Goal: Information Seeking & Learning: Learn about a topic

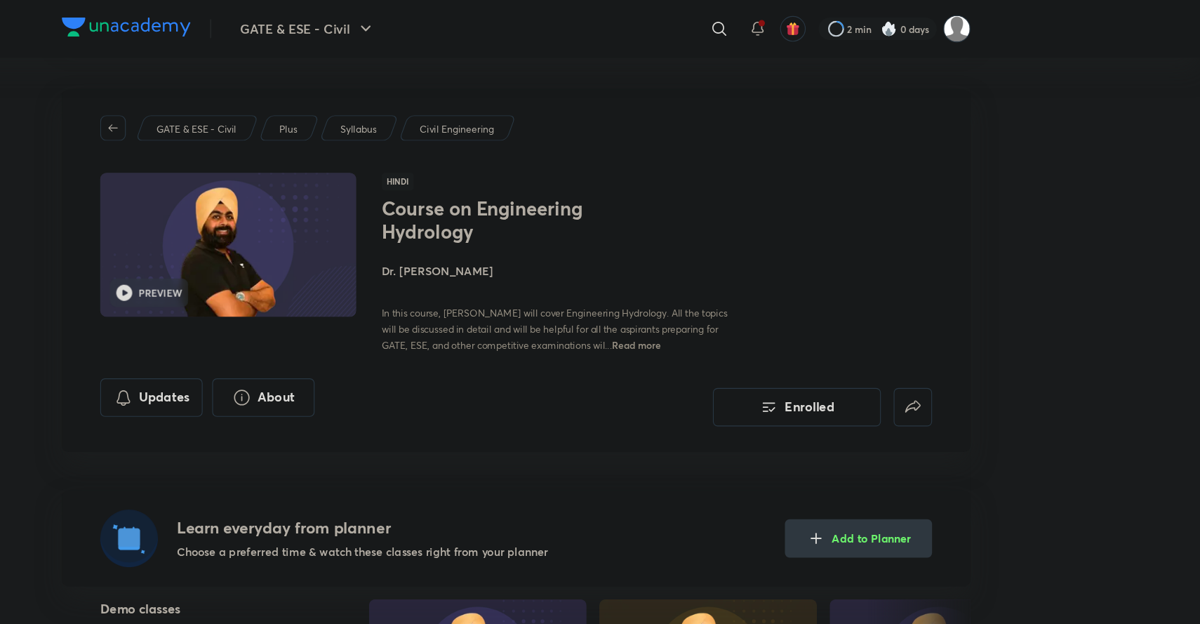
click at [468, 113] on p "Syllabus" at bounding box center [462, 113] width 32 height 13
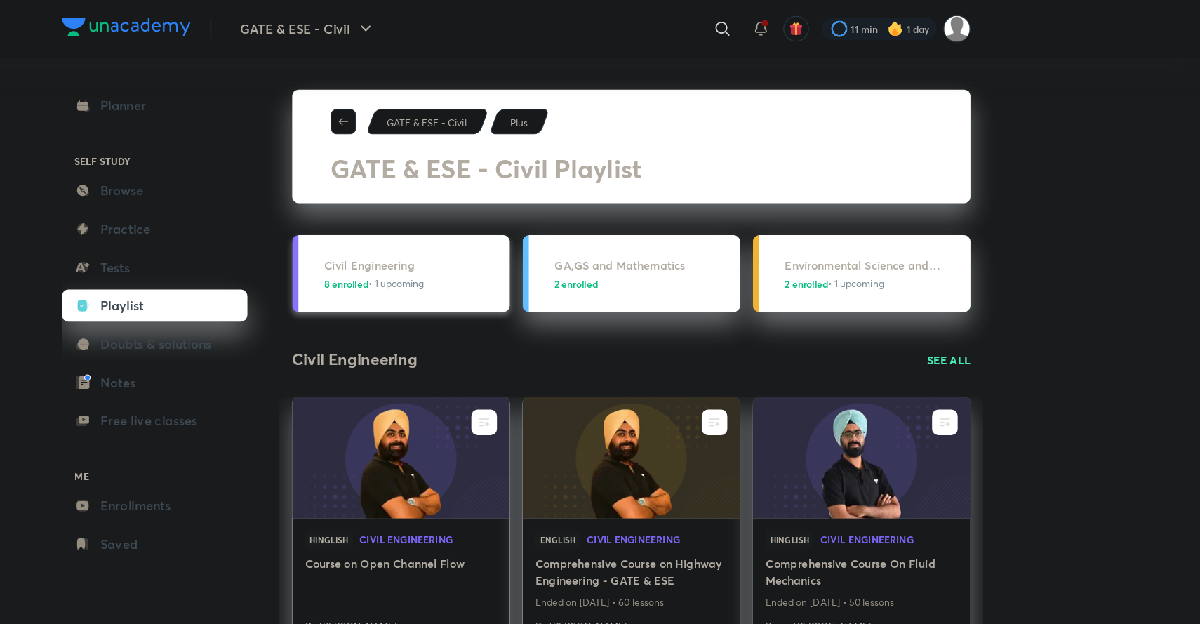
click at [500, 241] on div "Civil Engineering 8 enrolled • 1 upcoming" at bounding box center [509, 240] width 154 height 30
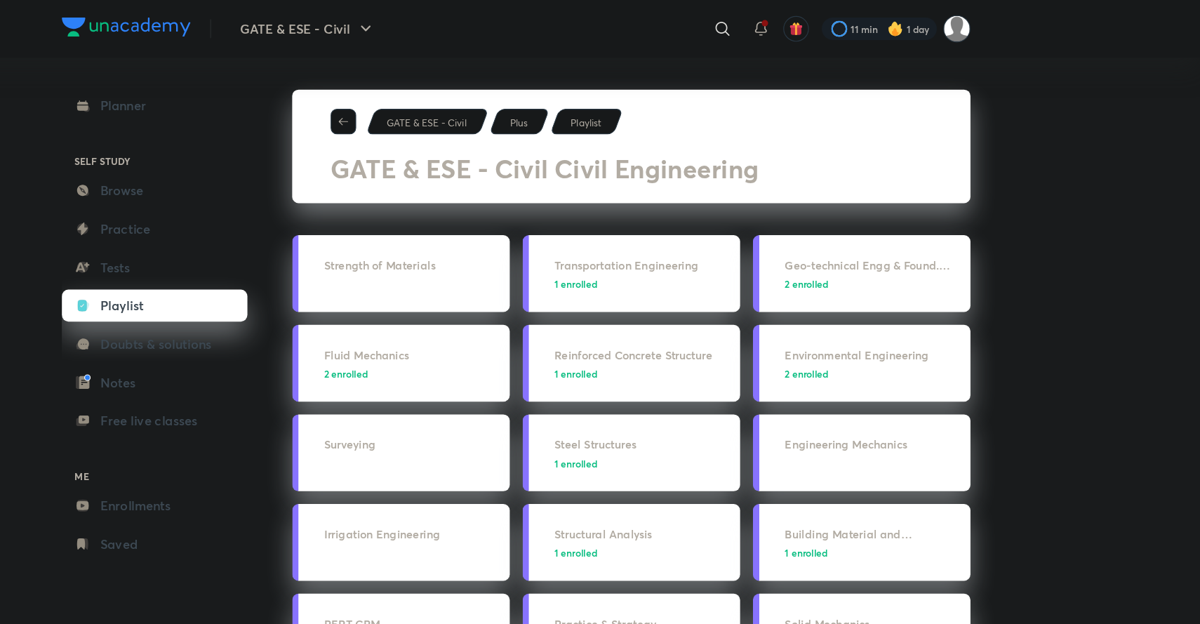
click at [443, 229] on h3 "Strength of Materials" at bounding box center [509, 232] width 154 height 15
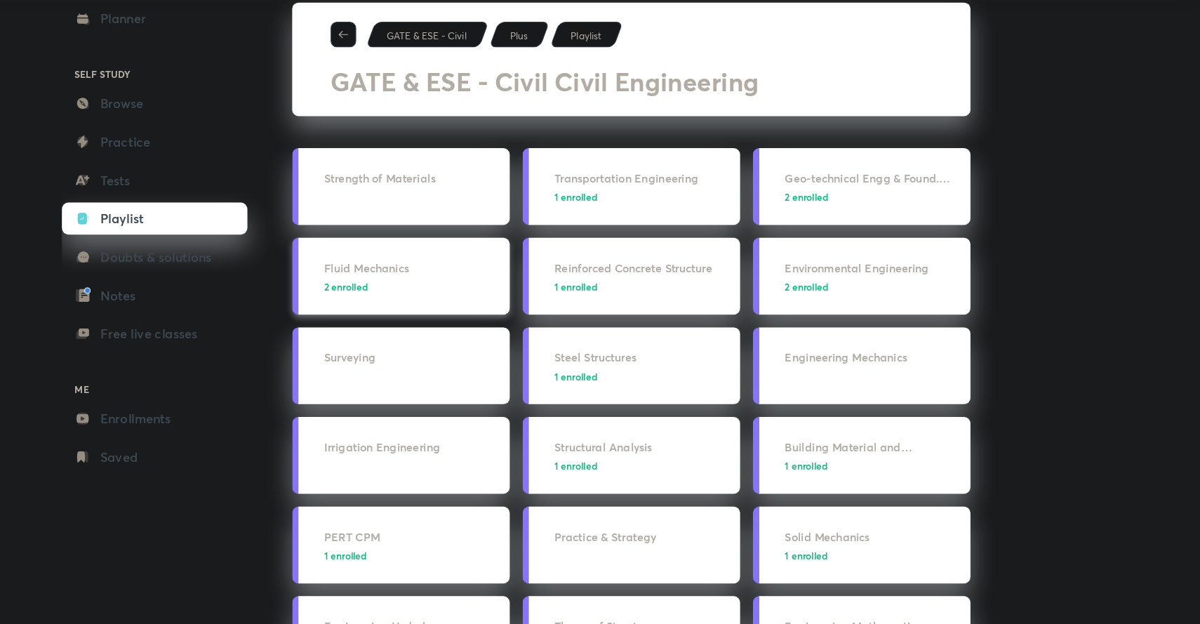
scroll to position [19, 0]
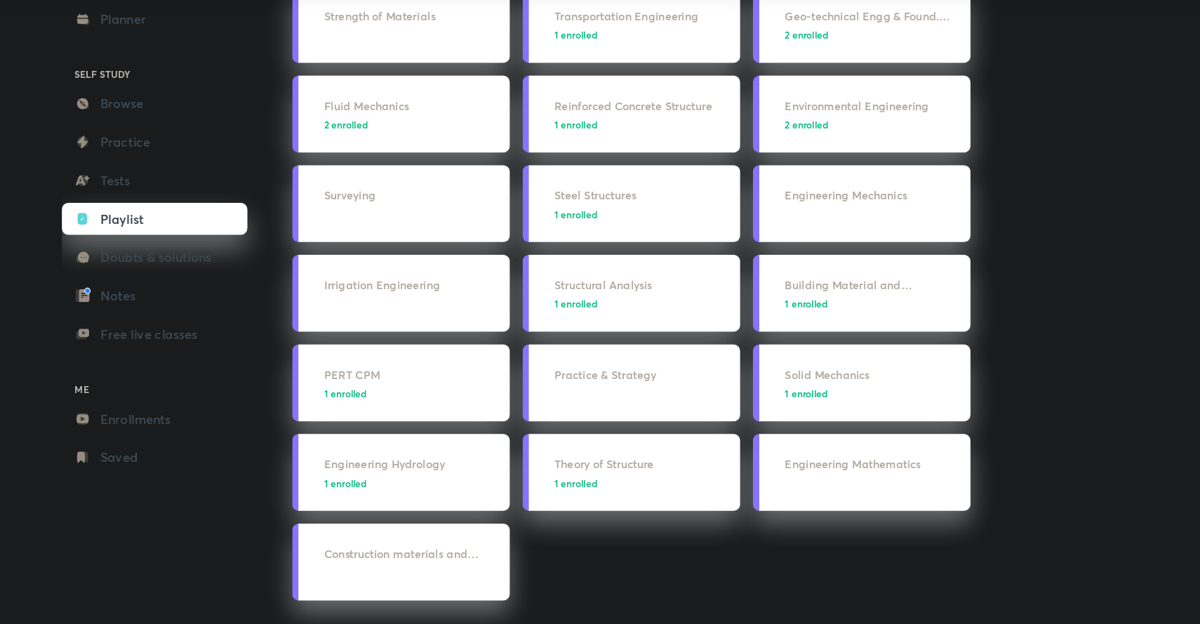
scroll to position [143, 0]
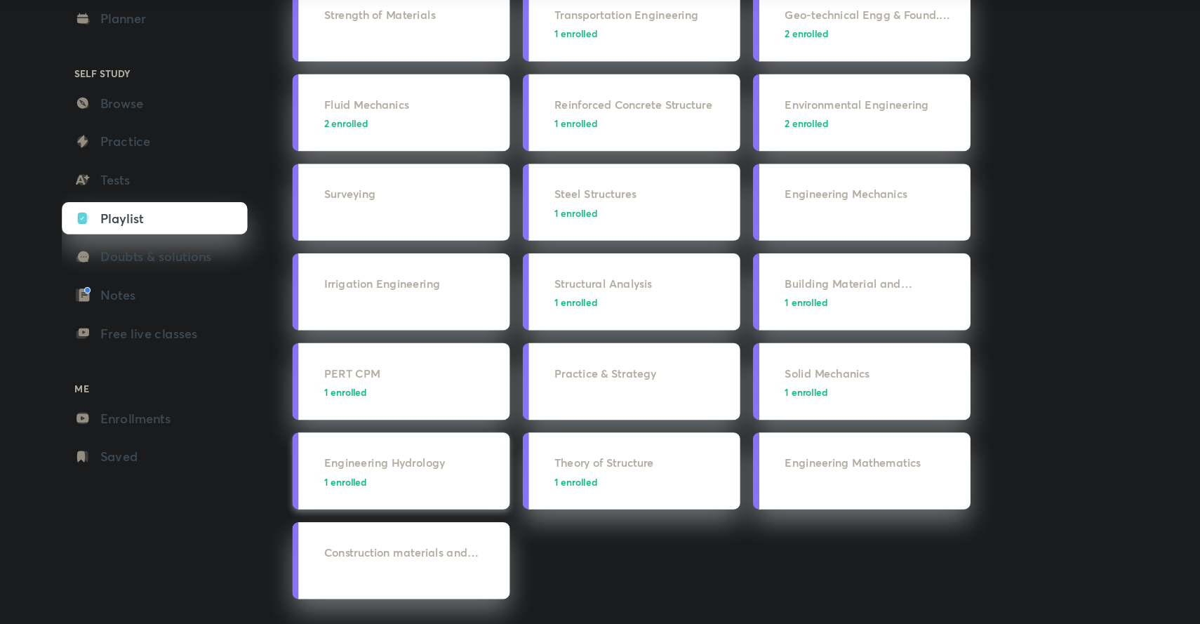
click at [519, 490] on div "Engineering Hydrology 1 enrolled" at bounding box center [509, 490] width 154 height 30
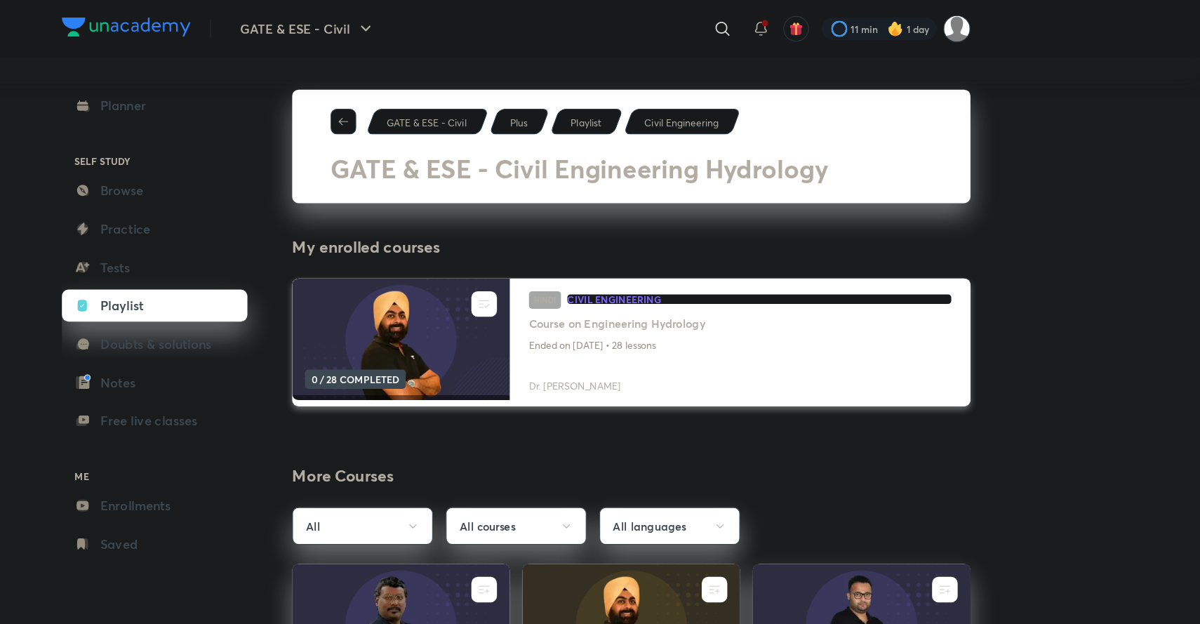
click at [501, 293] on img at bounding box center [498, 298] width 194 height 109
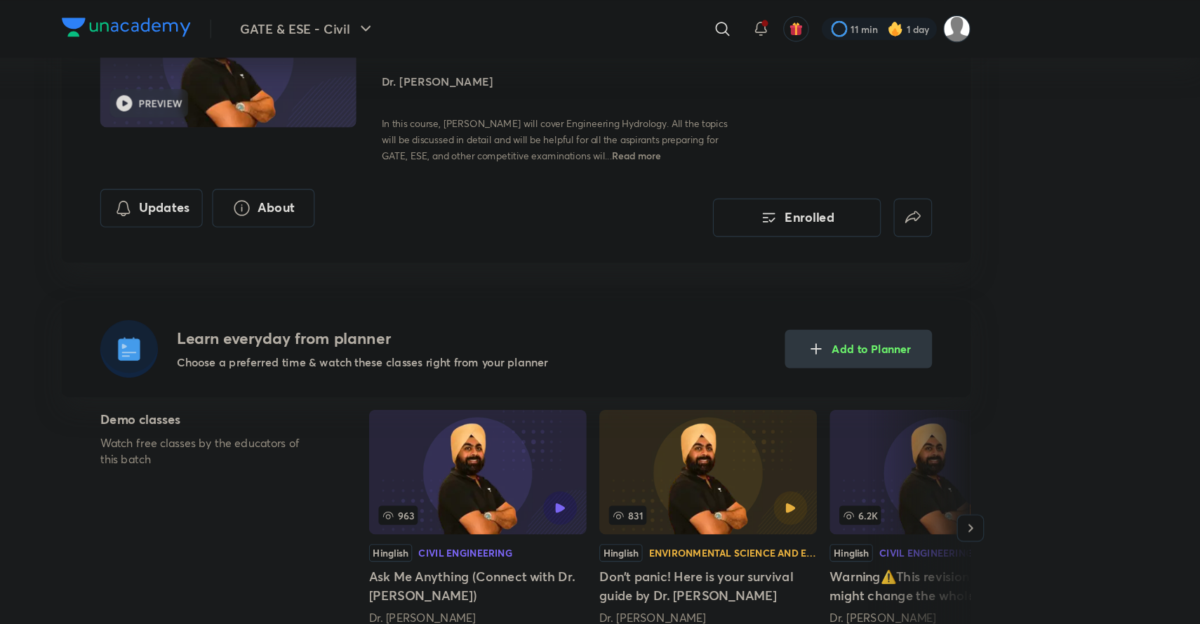
scroll to position [138, 0]
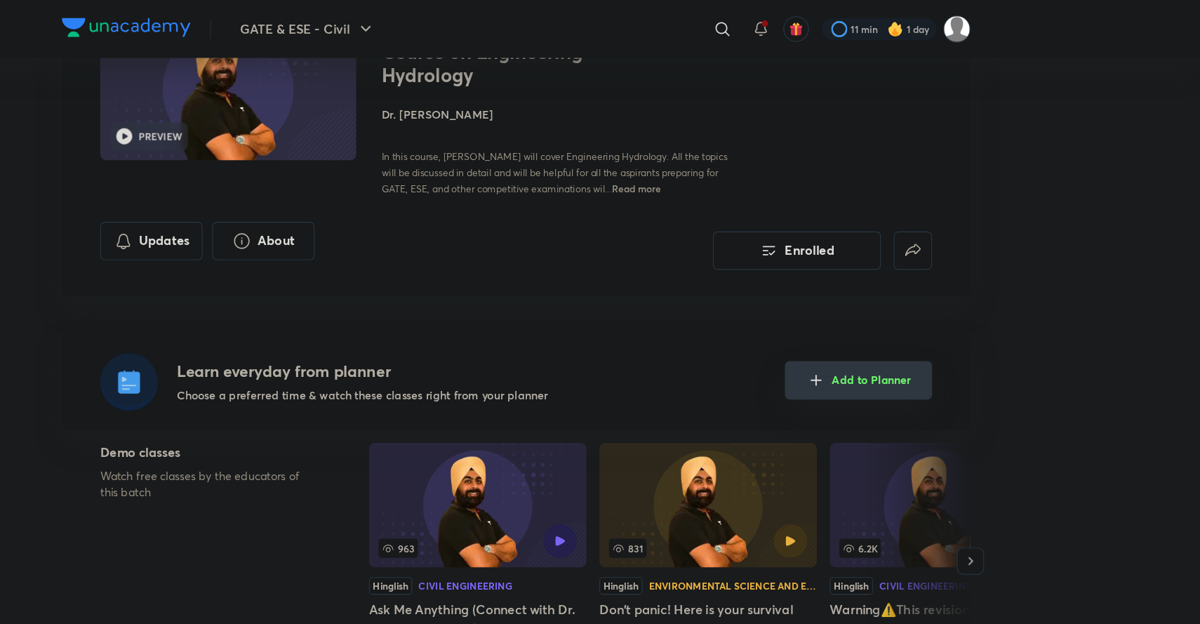
click at [860, 331] on icon "Add to Planner" at bounding box center [863, 333] width 17 height 17
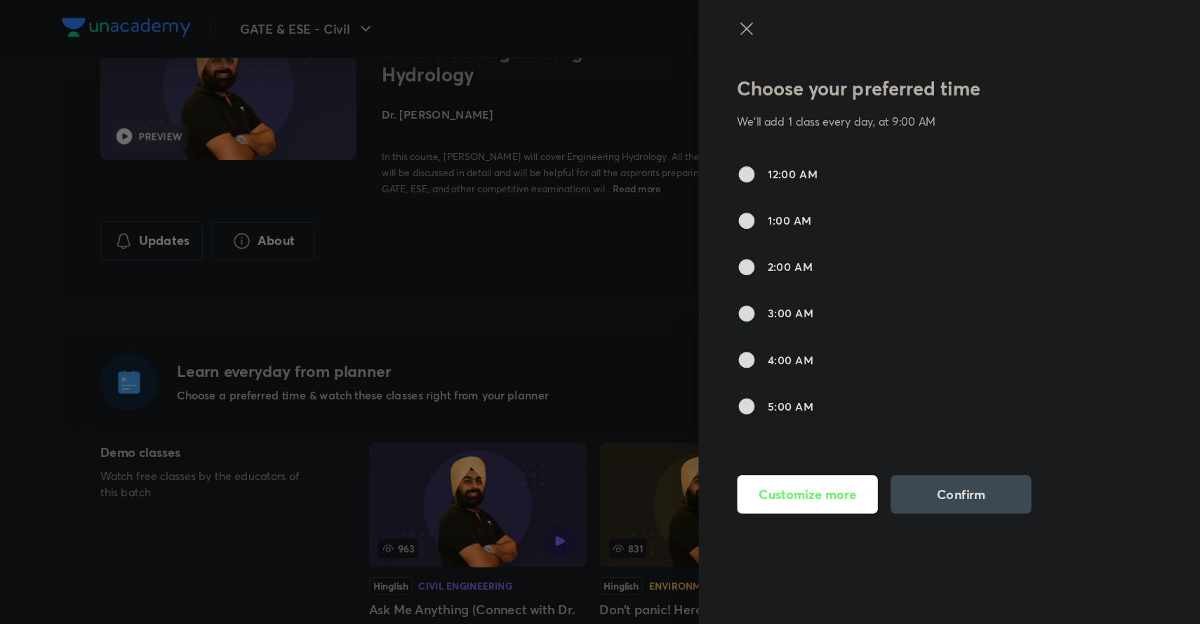
scroll to position [0, 0]
click at [802, 230] on input "8:00 AM" at bounding box center [802, 231] width 17 height 17
radio input "true"
radio input "false"
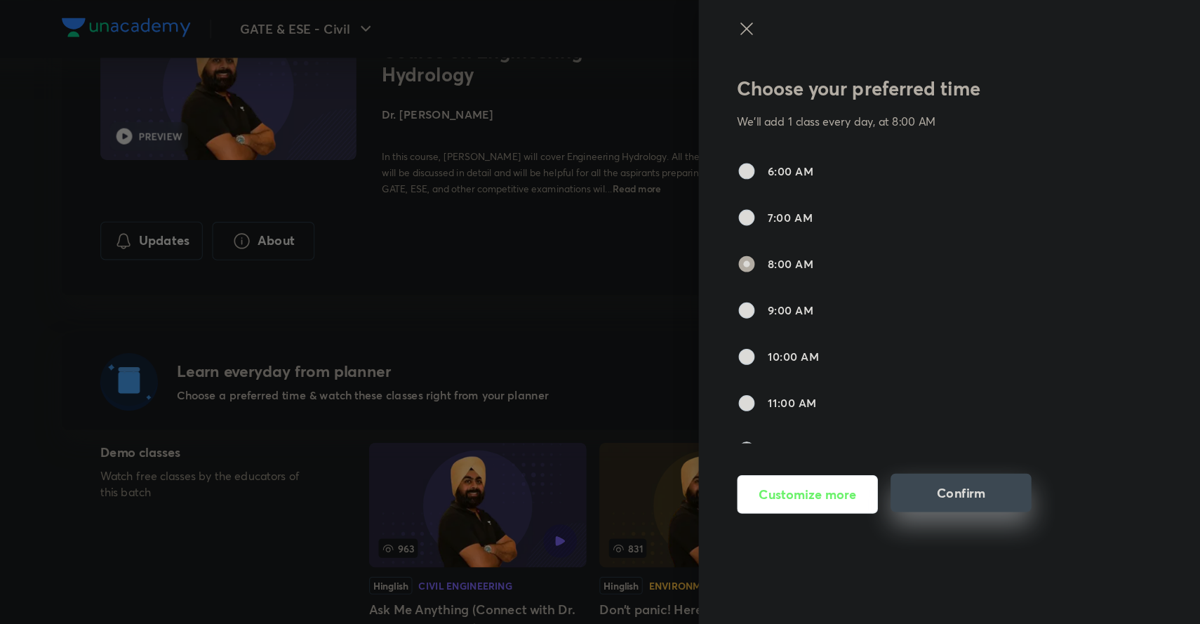
click at [988, 437] on button "Confirm" at bounding box center [991, 433] width 124 height 34
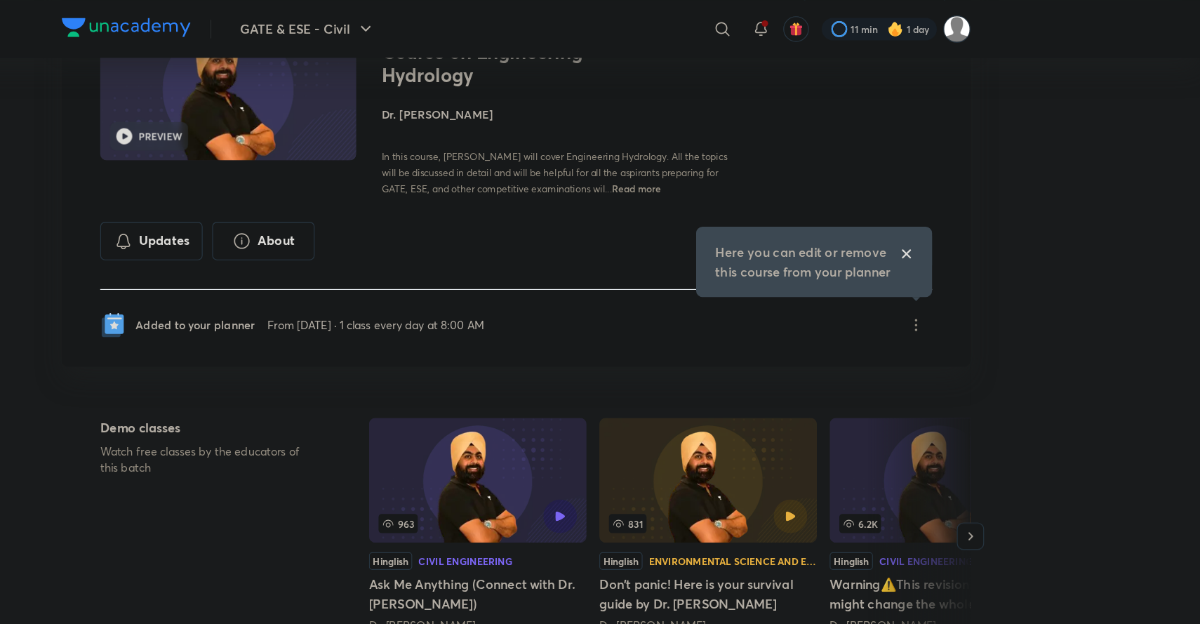
click at [941, 225] on icon at bounding box center [942, 222] width 11 height 11
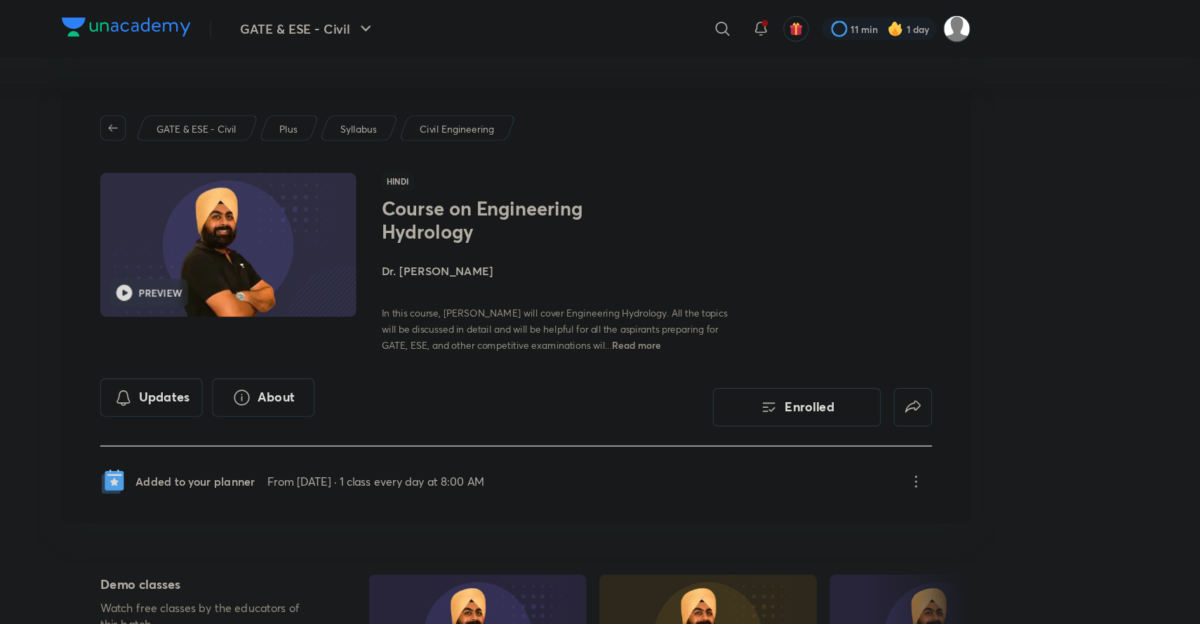
click at [684, 305] on span "Read more" at bounding box center [705, 302] width 43 height 11
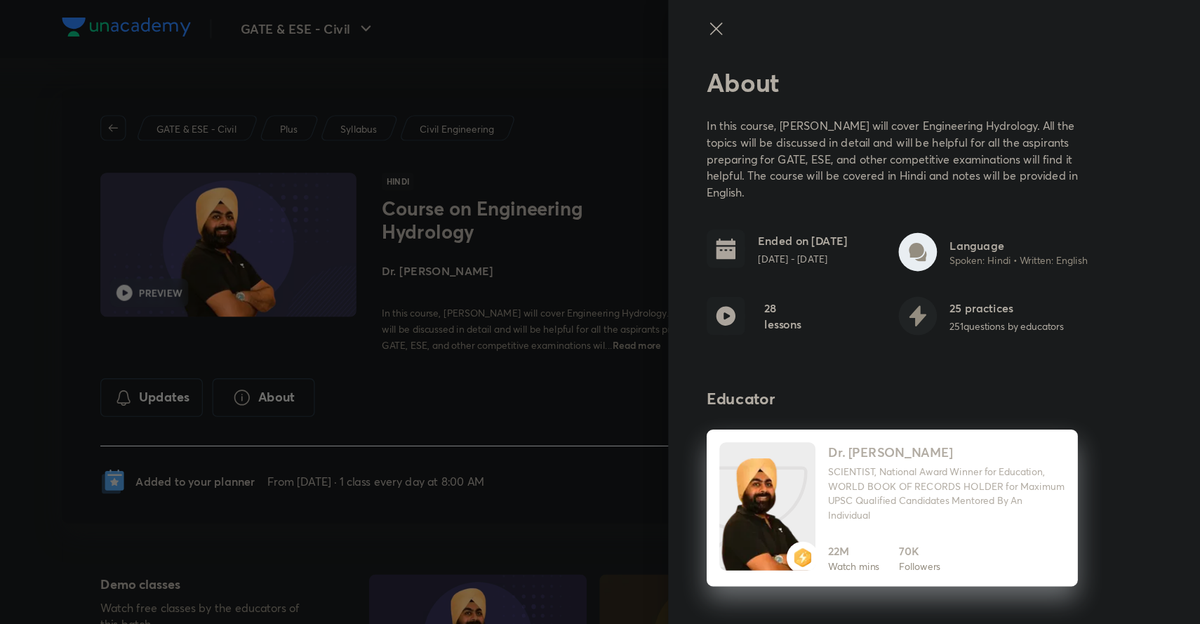
click at [771, 26] on icon at bounding box center [775, 25] width 11 height 11
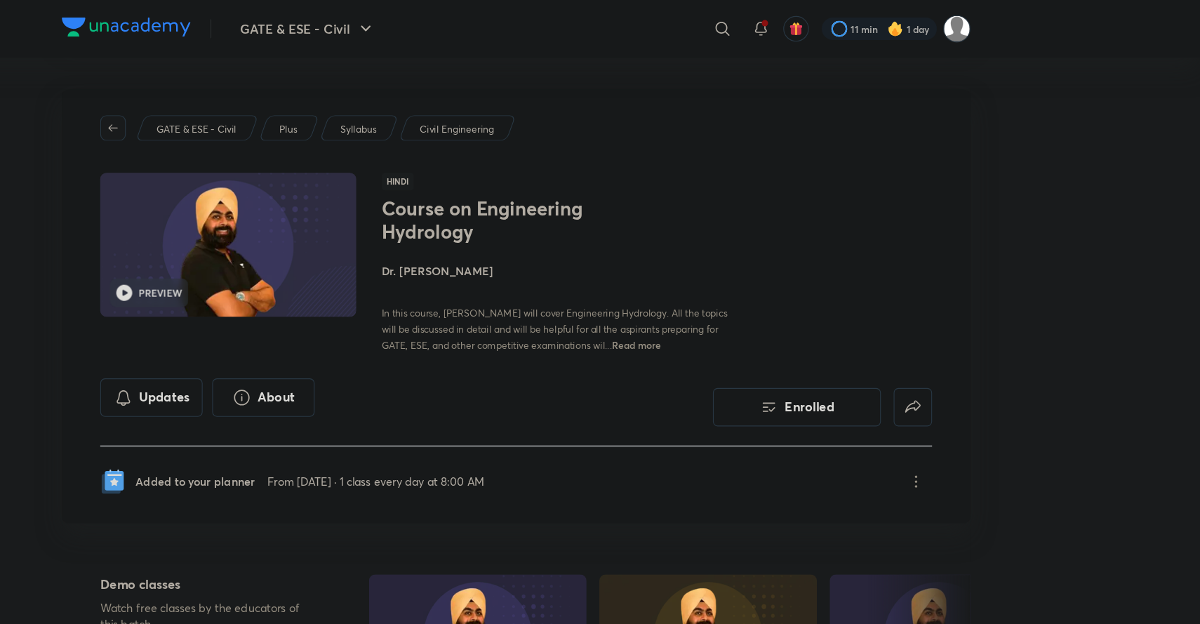
click at [239, 115] on span "button" at bounding box center [246, 112] width 21 height 11
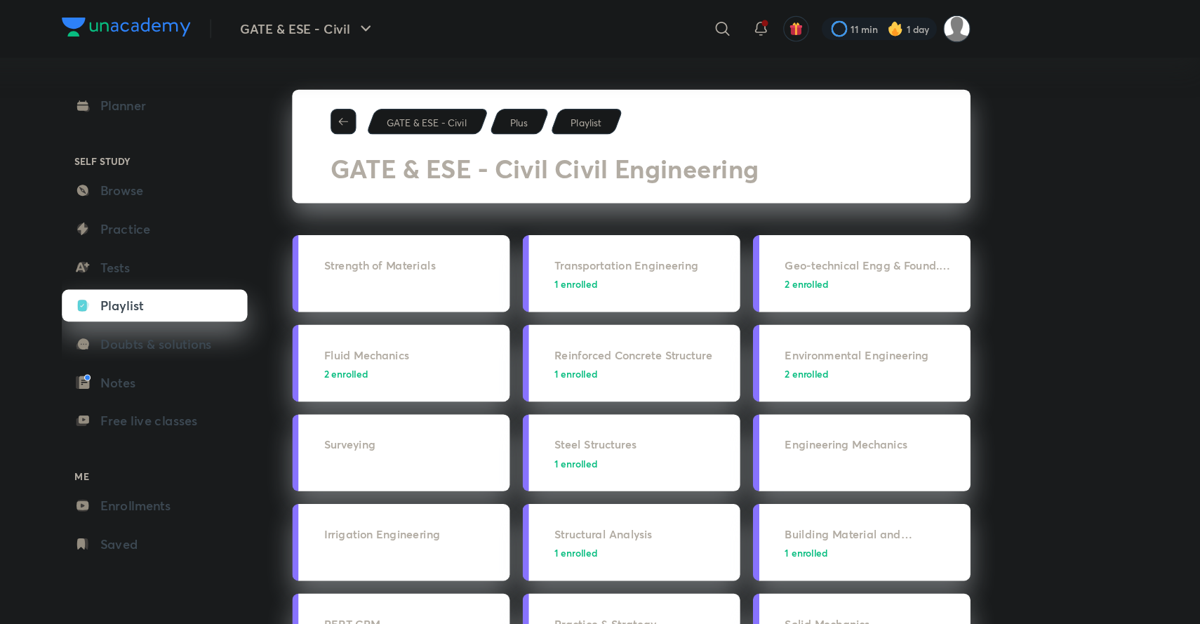
click at [448, 110] on icon "button" at bounding box center [448, 106] width 11 height 11
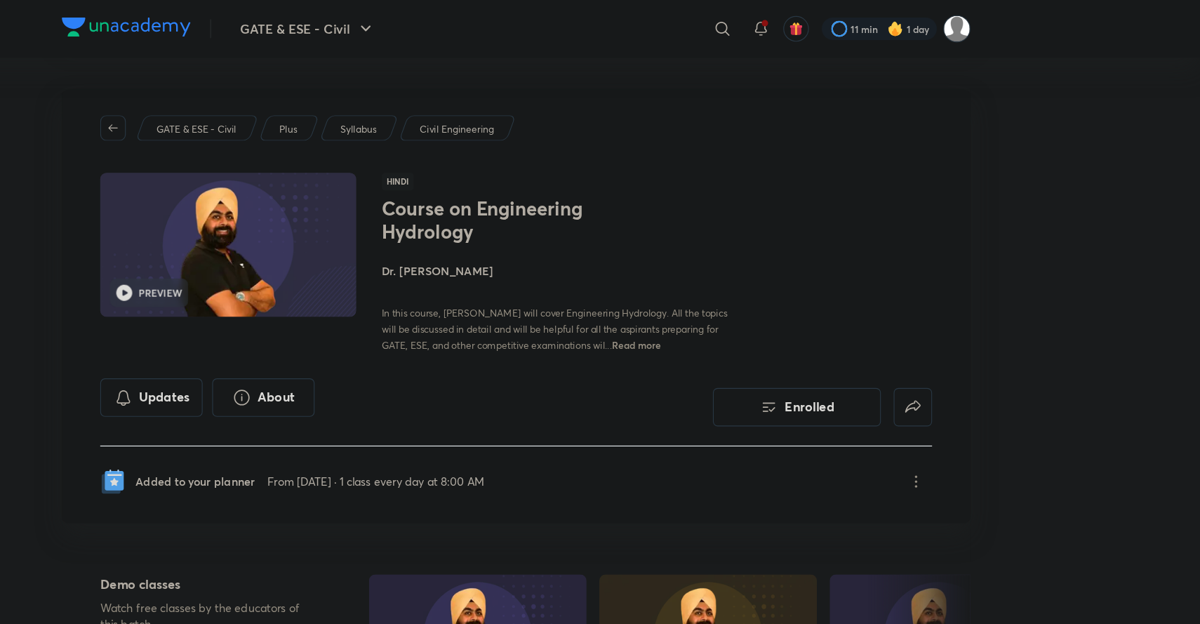
click at [340, 115] on p "GATE & ESE - Civil" at bounding box center [319, 113] width 70 height 13
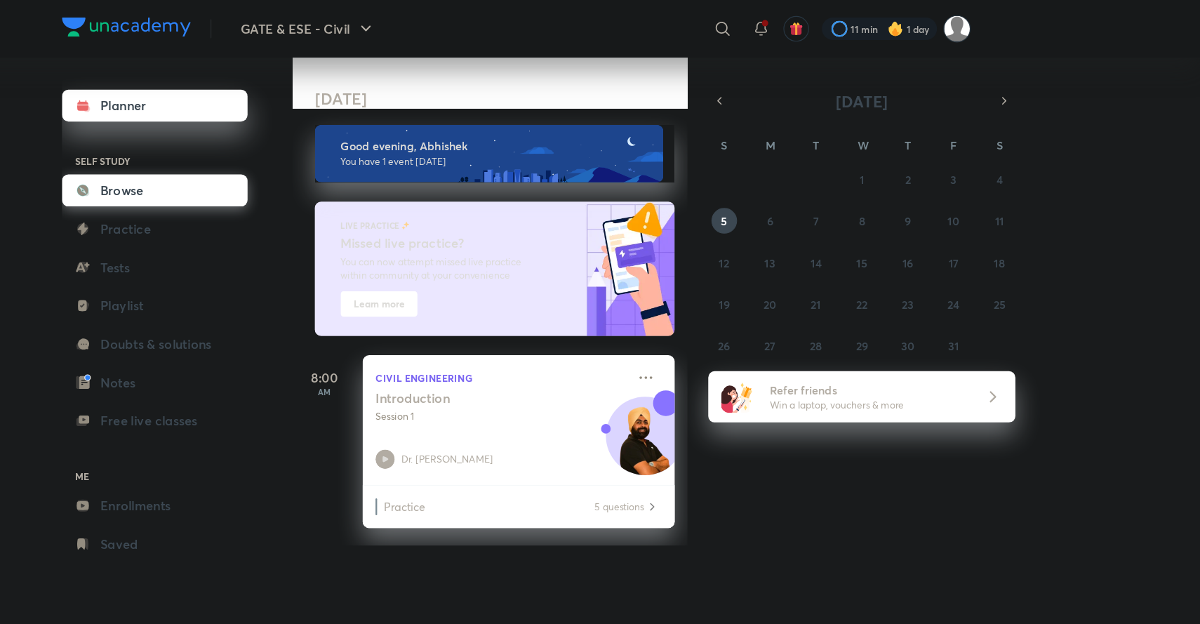
click at [265, 168] on link "Browse" at bounding box center [282, 167] width 163 height 28
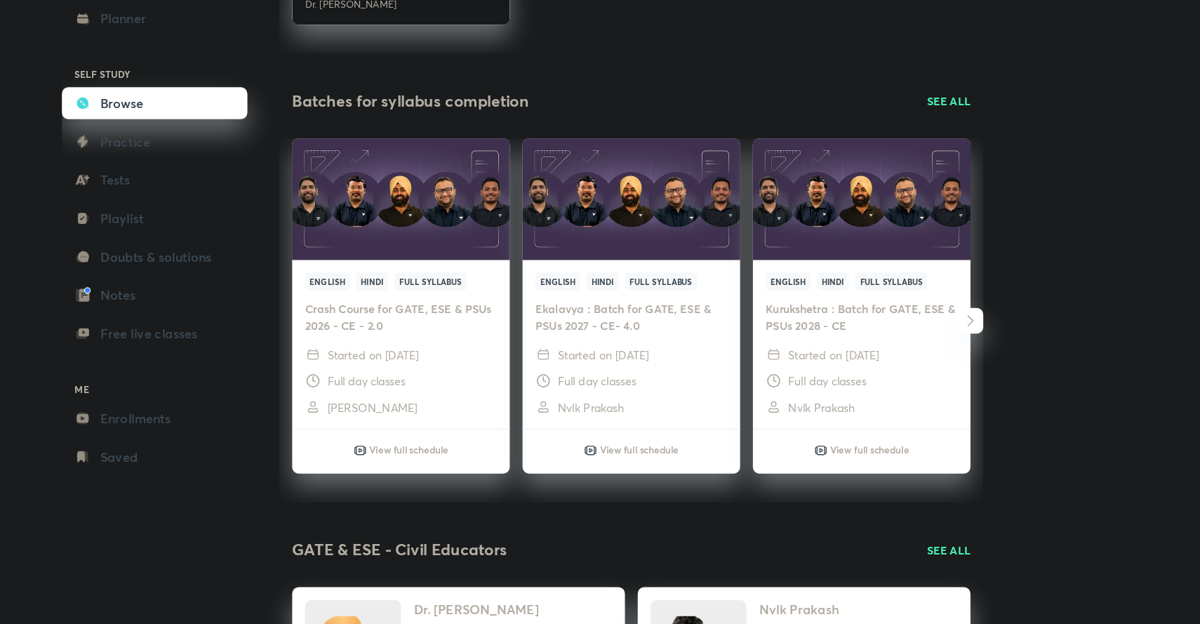
scroll to position [373, 0]
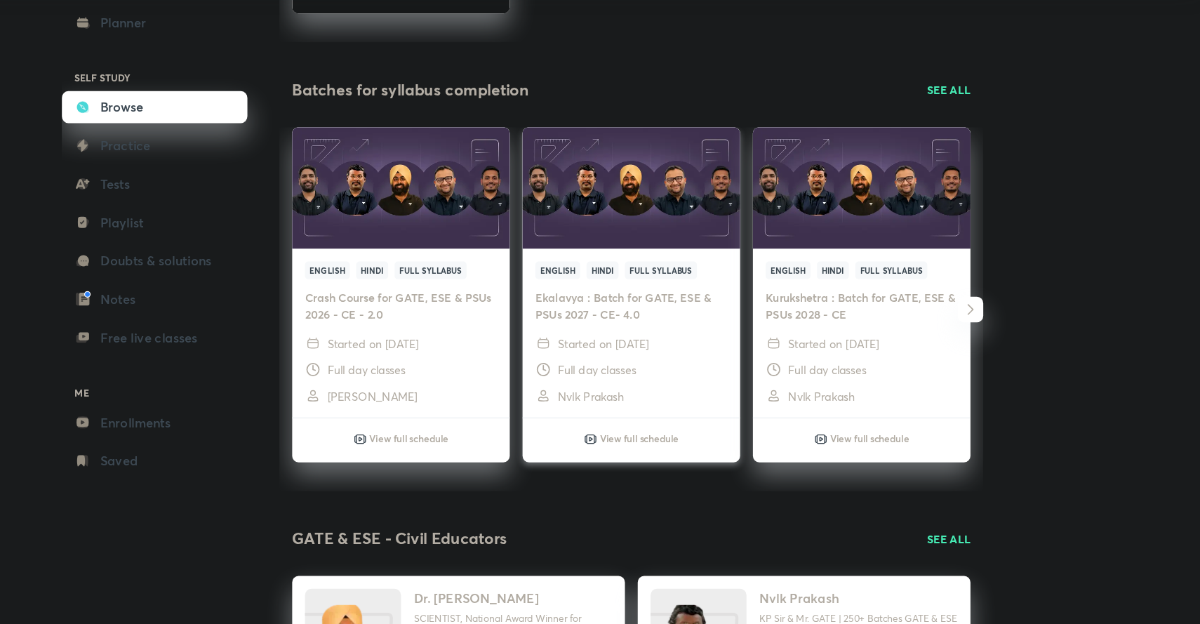
click at [683, 378] on p "Started on 30 Sep 2025" at bounding box center [677, 374] width 80 height 15
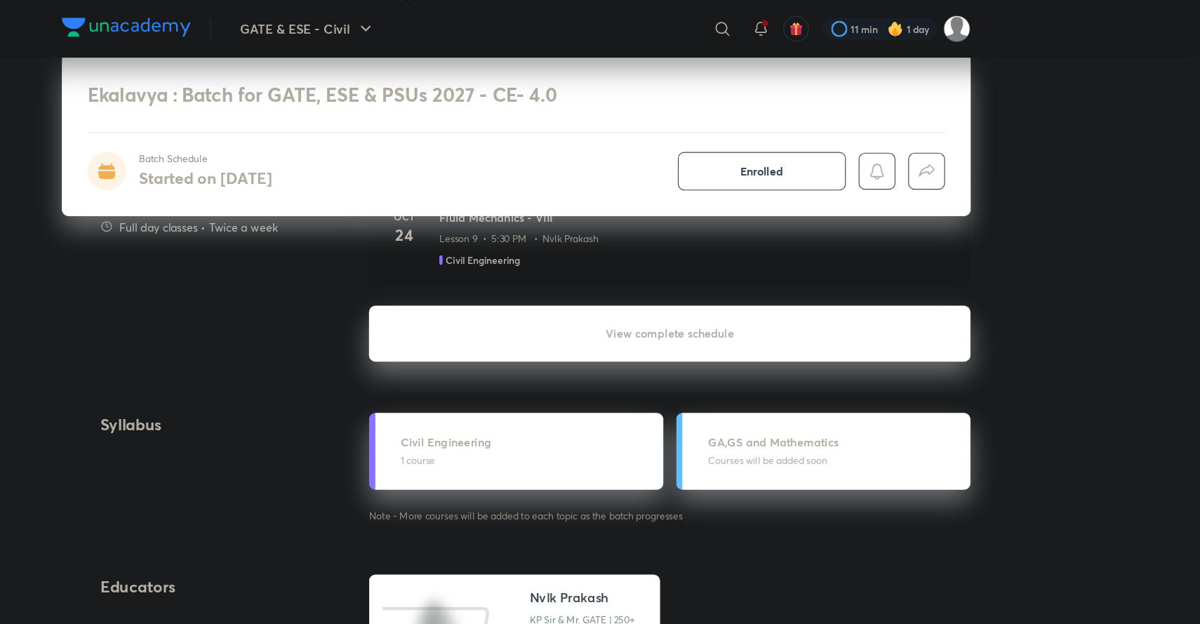
scroll to position [1176, 0]
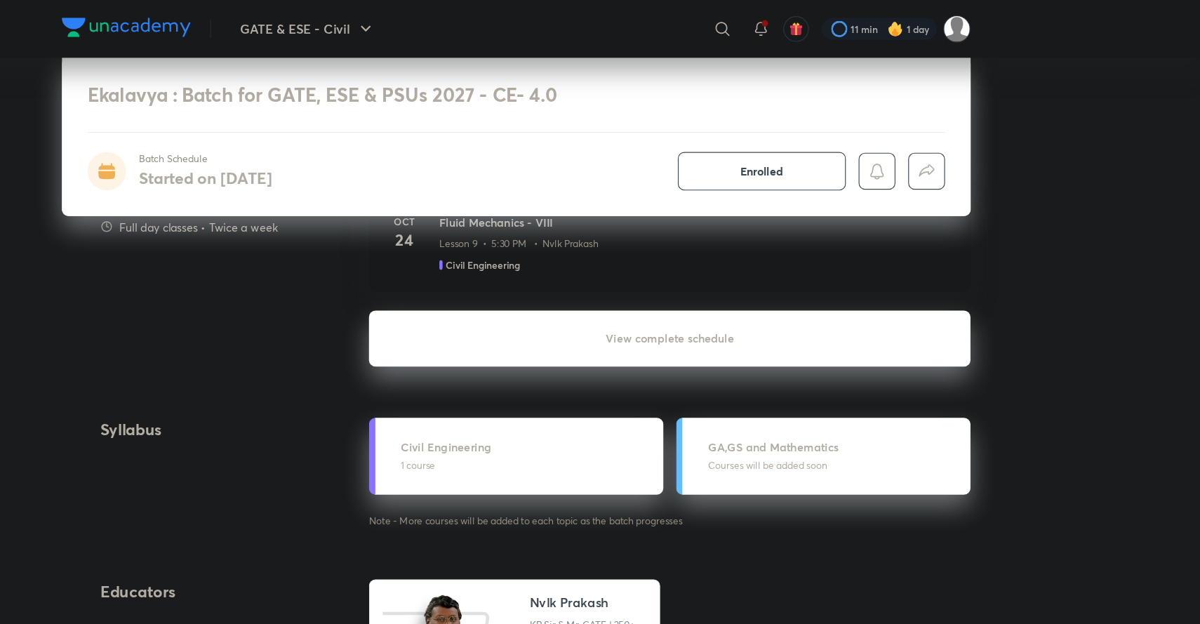
click at [722, 297] on h6 "View complete schedule" at bounding box center [735, 296] width 528 height 49
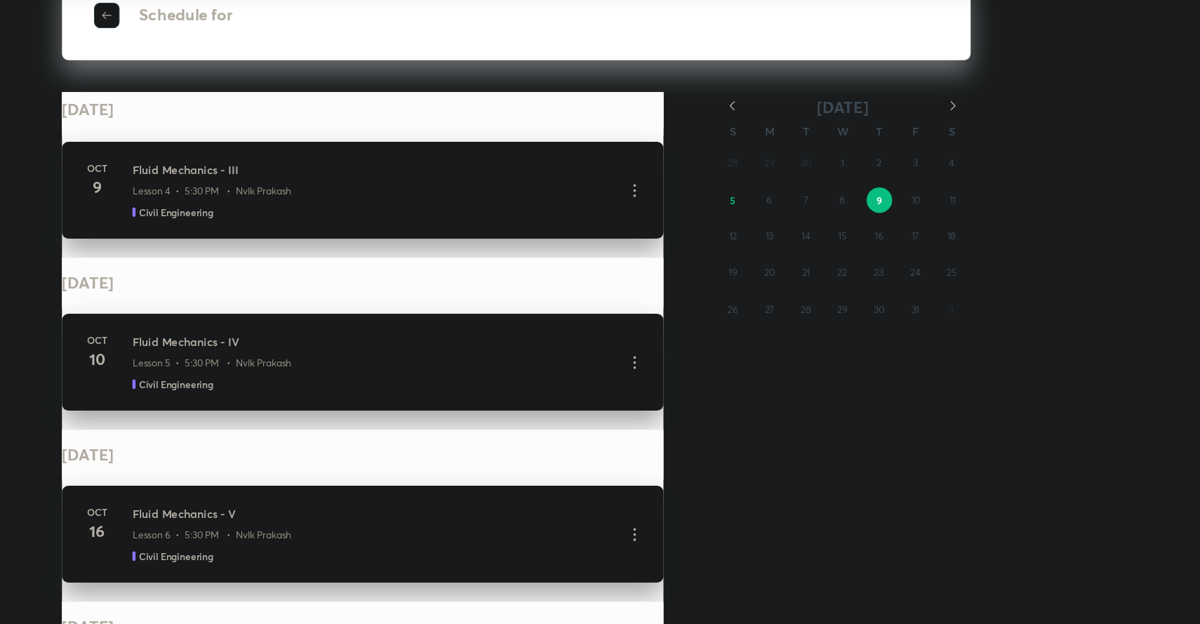
click at [783, 168] on icon "button" at bounding box center [790, 169] width 14 height 14
click at [983, 168] on icon "button" at bounding box center [983, 169] width 4 height 8
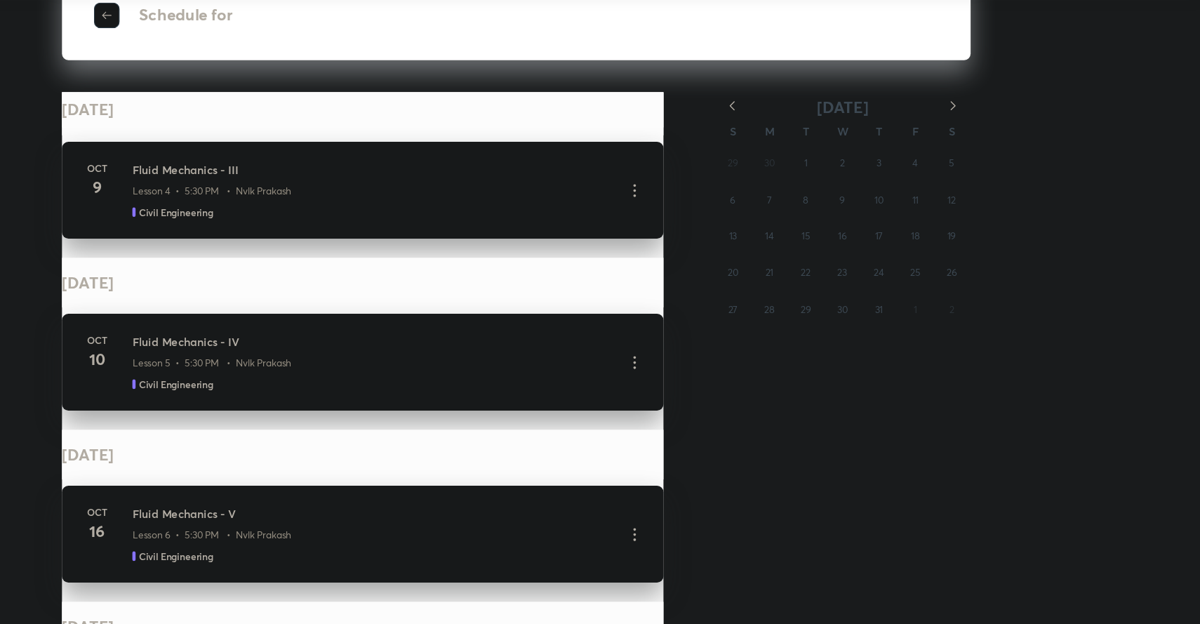
click at [983, 168] on icon "button" at bounding box center [983, 169] width 4 height 8
click at [984, 173] on icon "button" at bounding box center [983, 169] width 14 height 14
click at [857, 347] on abbr "30" at bounding box center [853, 348] width 9 height 11
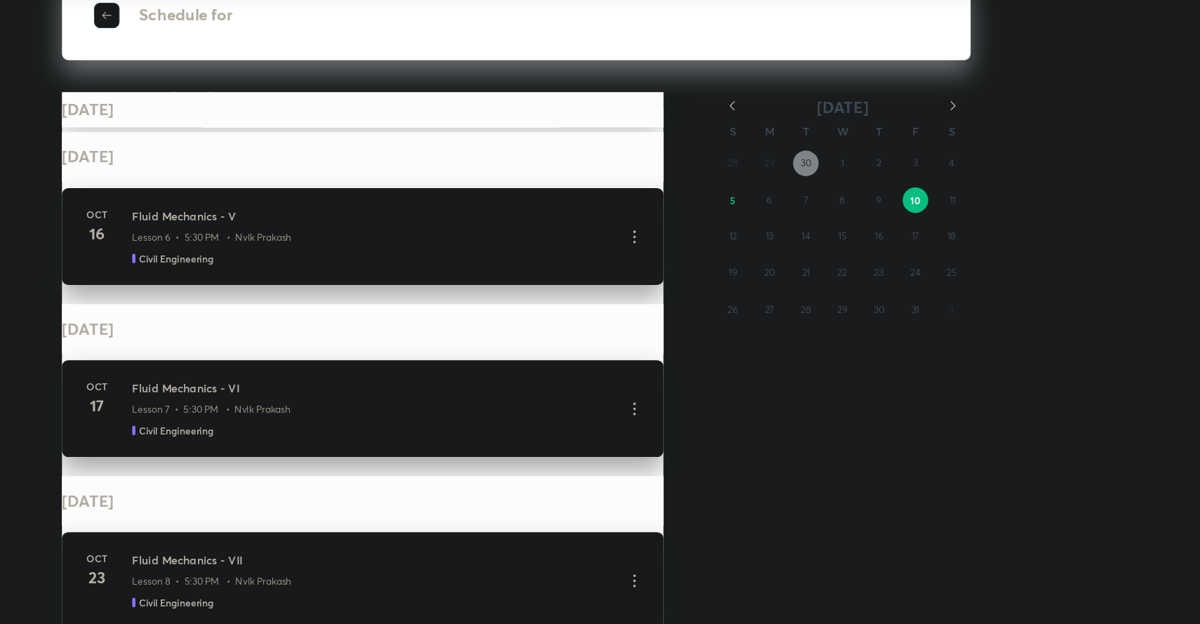
scroll to position [724, 0]
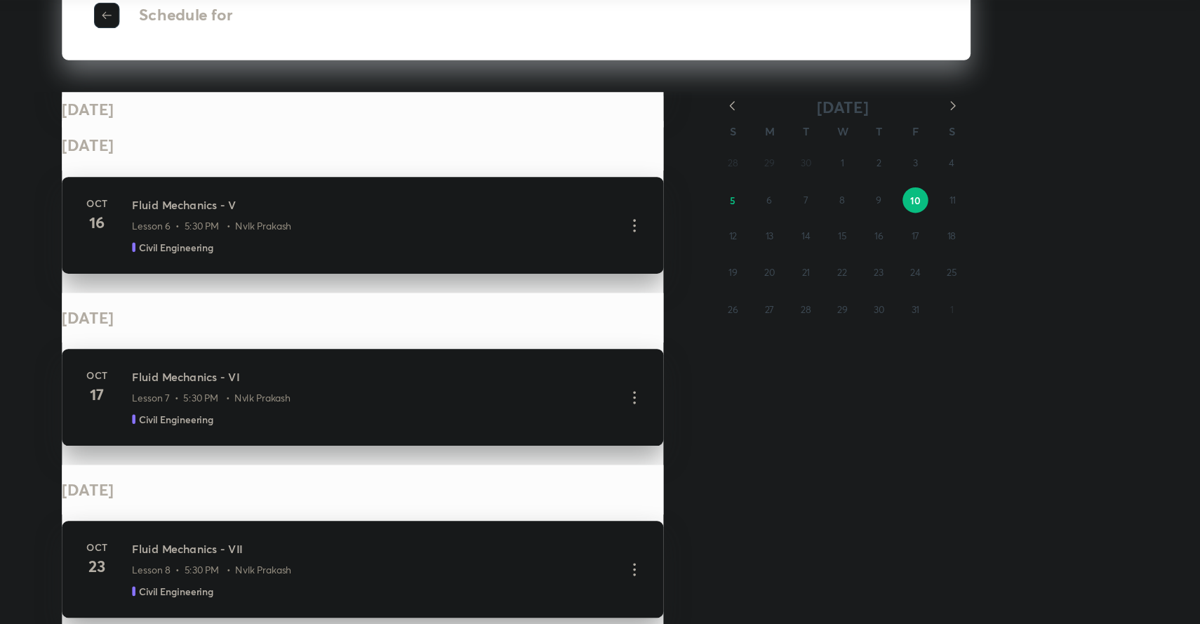
click at [242, 95] on icon "button" at bounding box center [240, 89] width 11 height 11
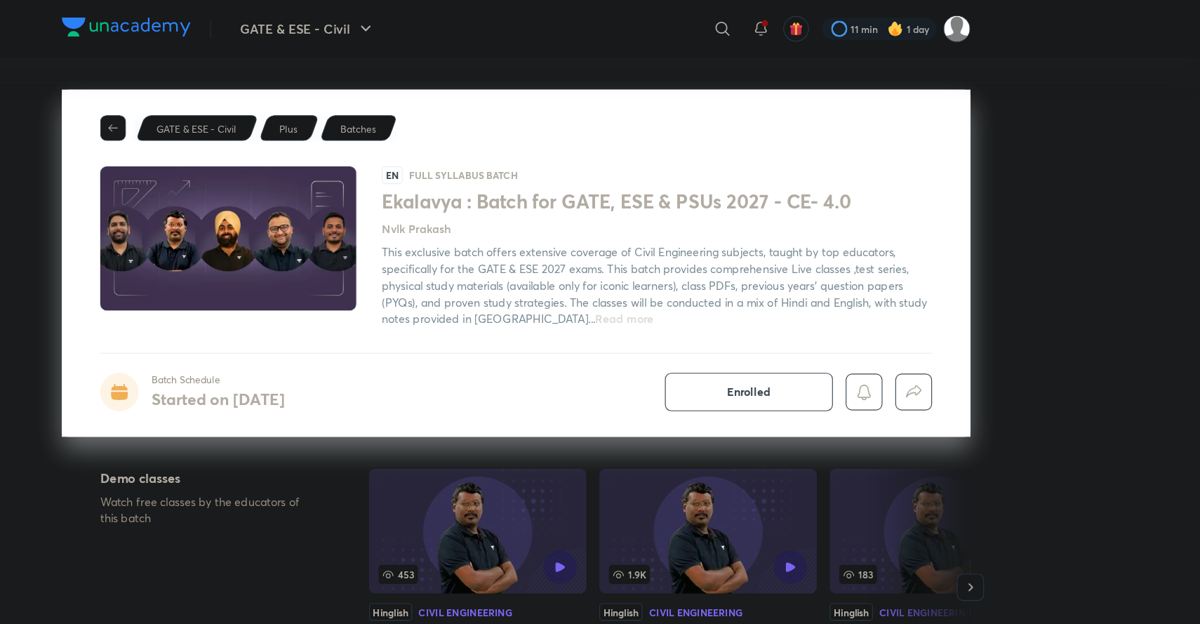
click at [246, 118] on button "button" at bounding box center [246, 112] width 22 height 22
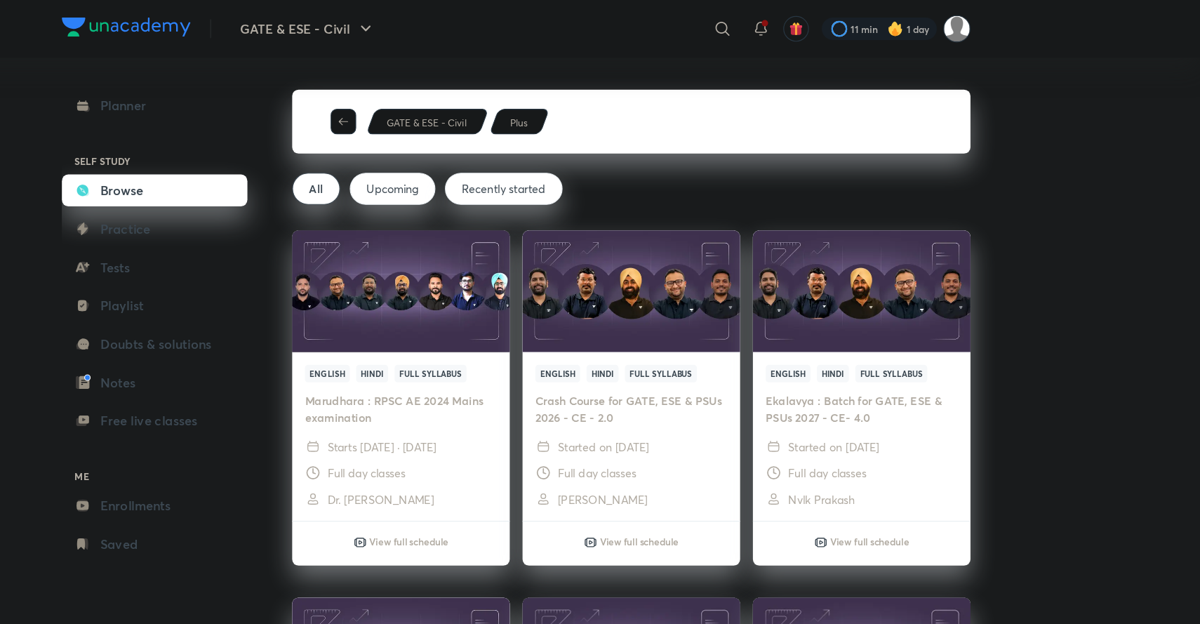
click at [246, 118] on div "Planner SELF STUDY Browse Practice Tests Playlist Doubts & solutions Notes Free…" at bounding box center [282, 285] width 163 height 413
click at [453, 102] on icon "button" at bounding box center [448, 106] width 11 height 11
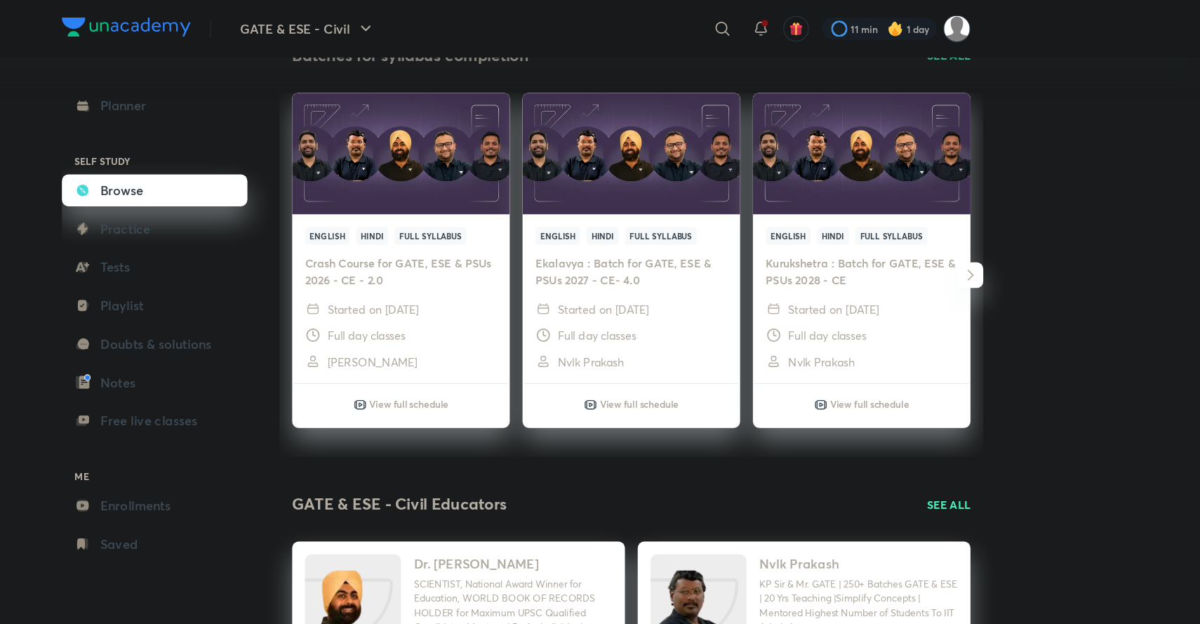
scroll to position [361, 0]
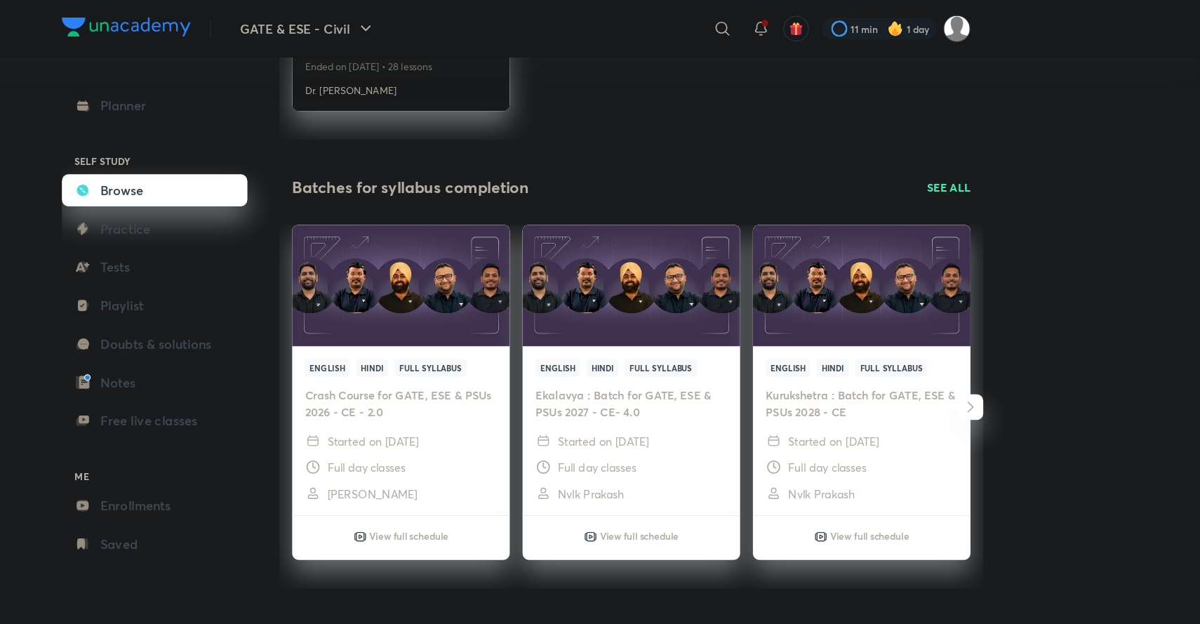
click at [975, 159] on p "SEE ALL" at bounding box center [980, 164] width 38 height 15
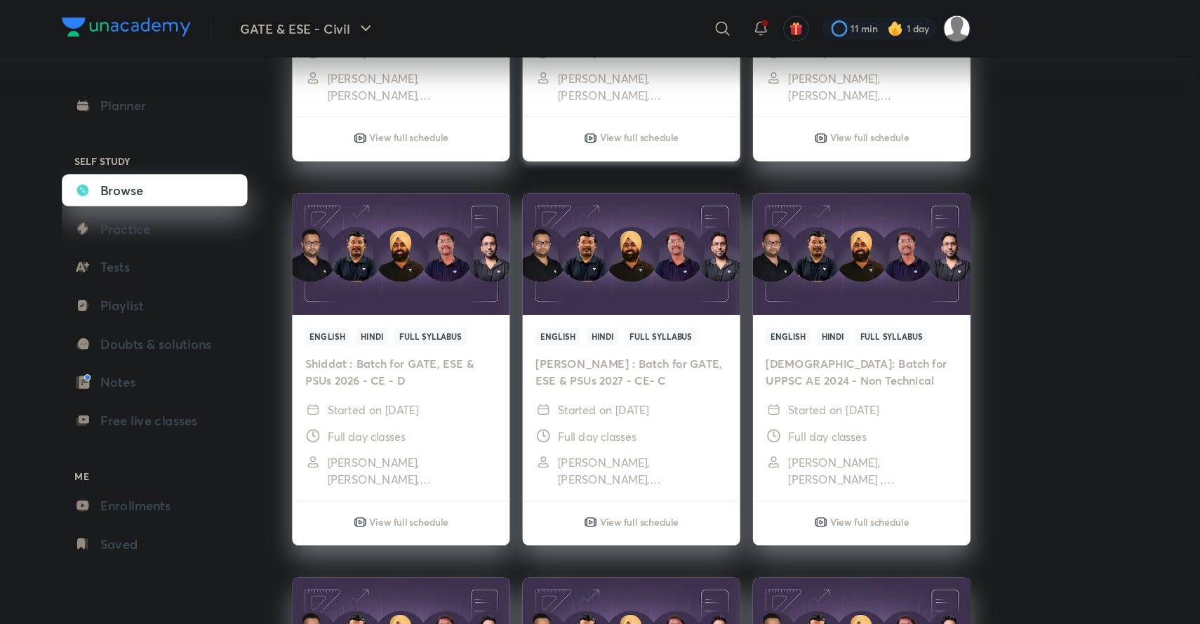
scroll to position [4396, 0]
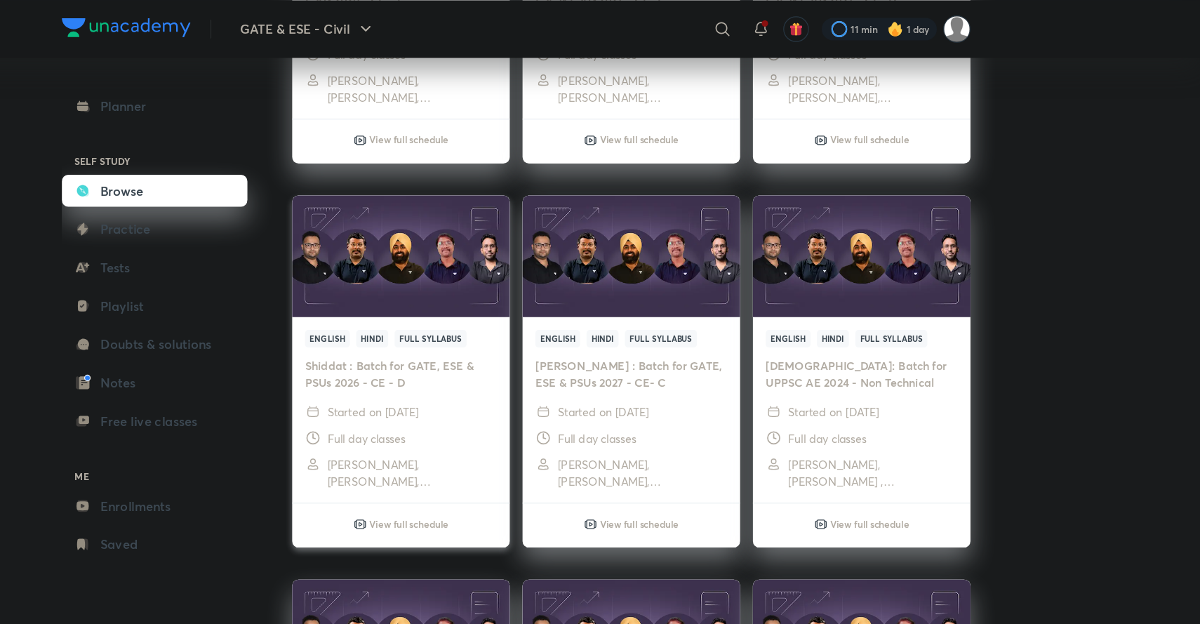
click at [529, 336] on h4 "Shiddat : Batch for GATE, ESE & PSUs 2026 - CE - D" at bounding box center [499, 327] width 168 height 29
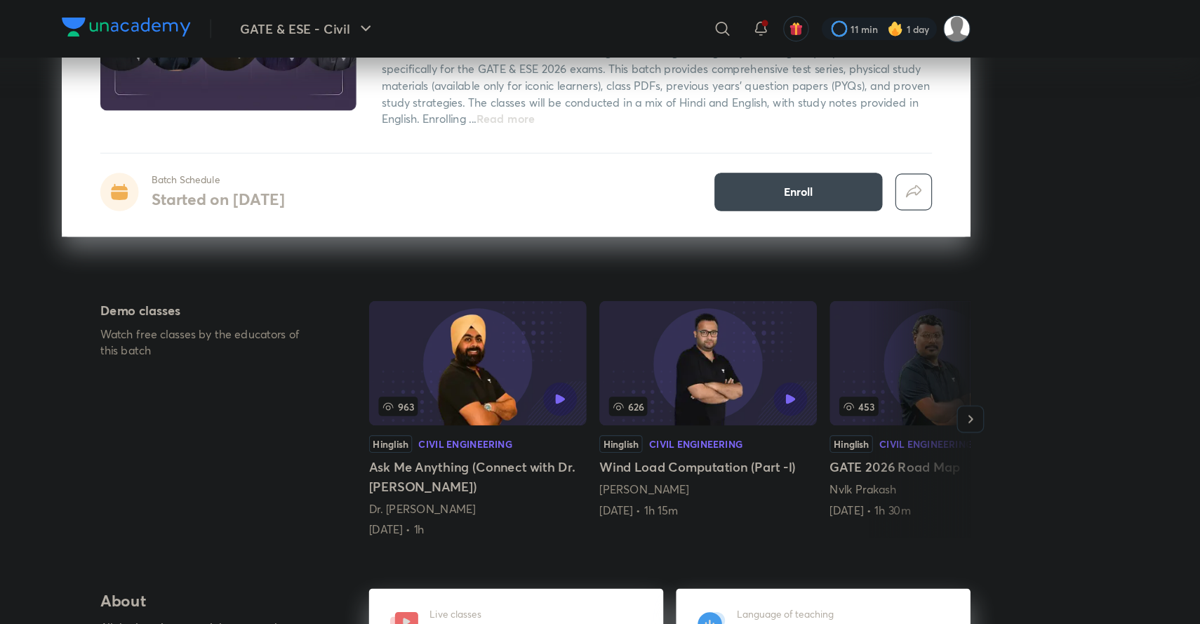
scroll to position [174, 0]
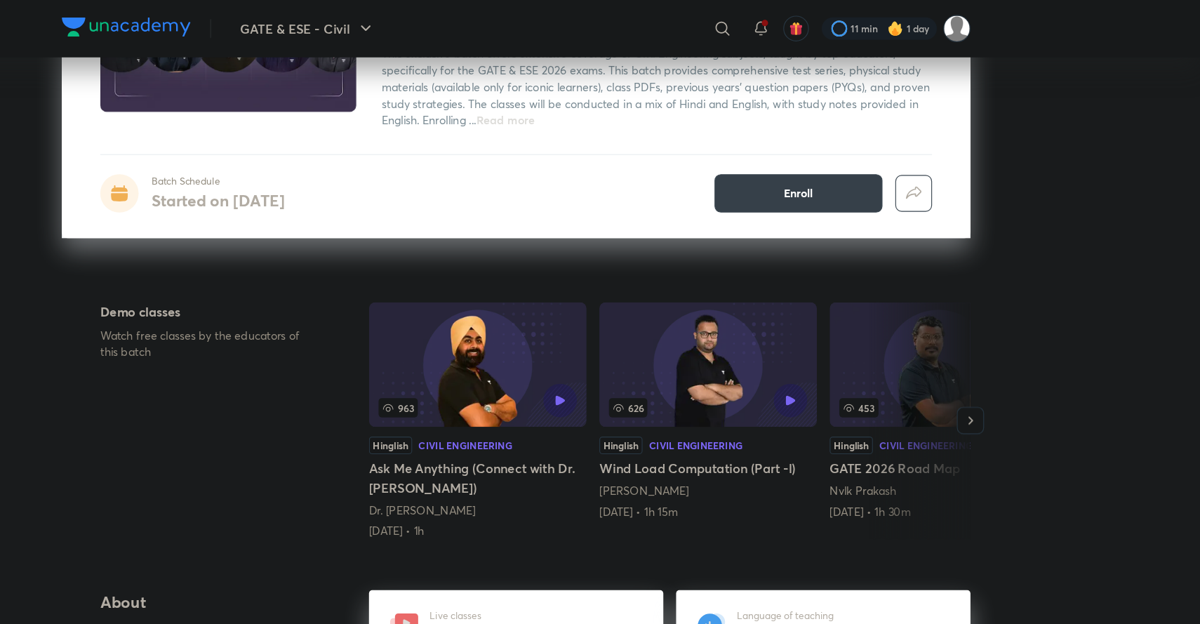
click at [839, 174] on span "Enroll" at bounding box center [848, 170] width 26 height 14
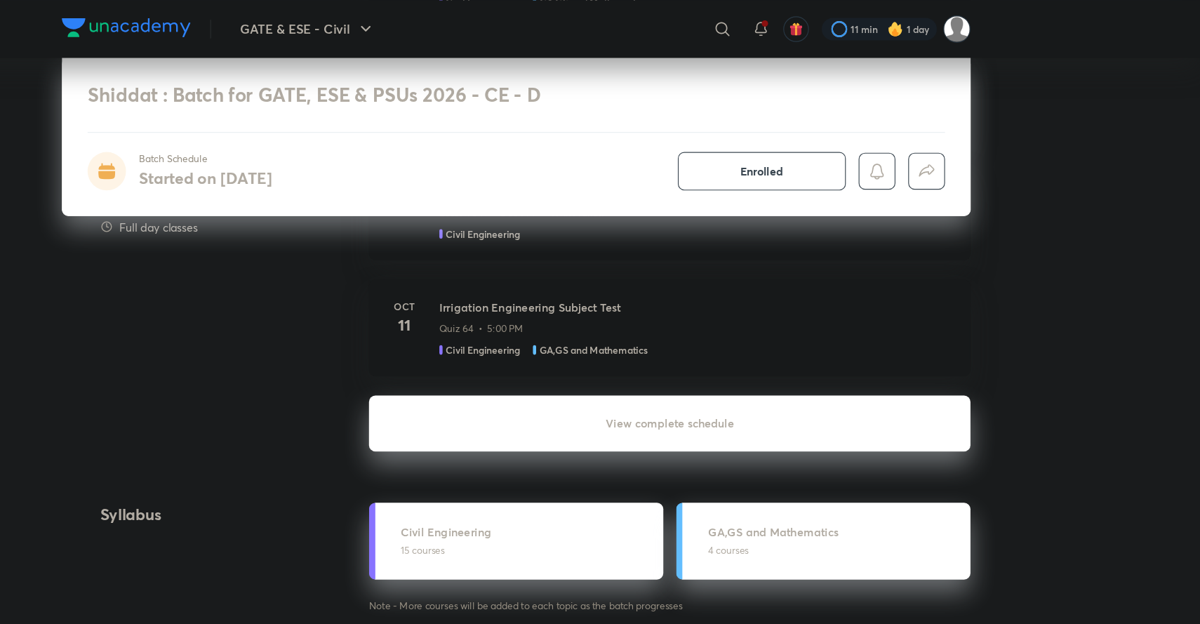
scroll to position [1223, 0]
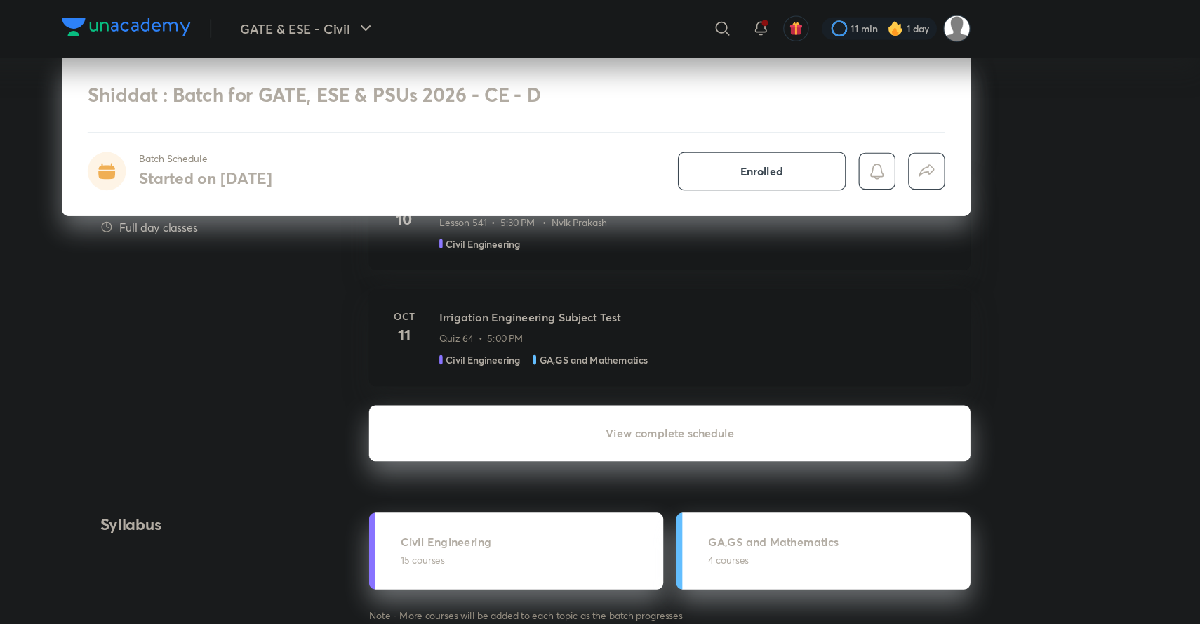
click at [707, 378] on h6 "View complete schedule" at bounding box center [735, 380] width 528 height 49
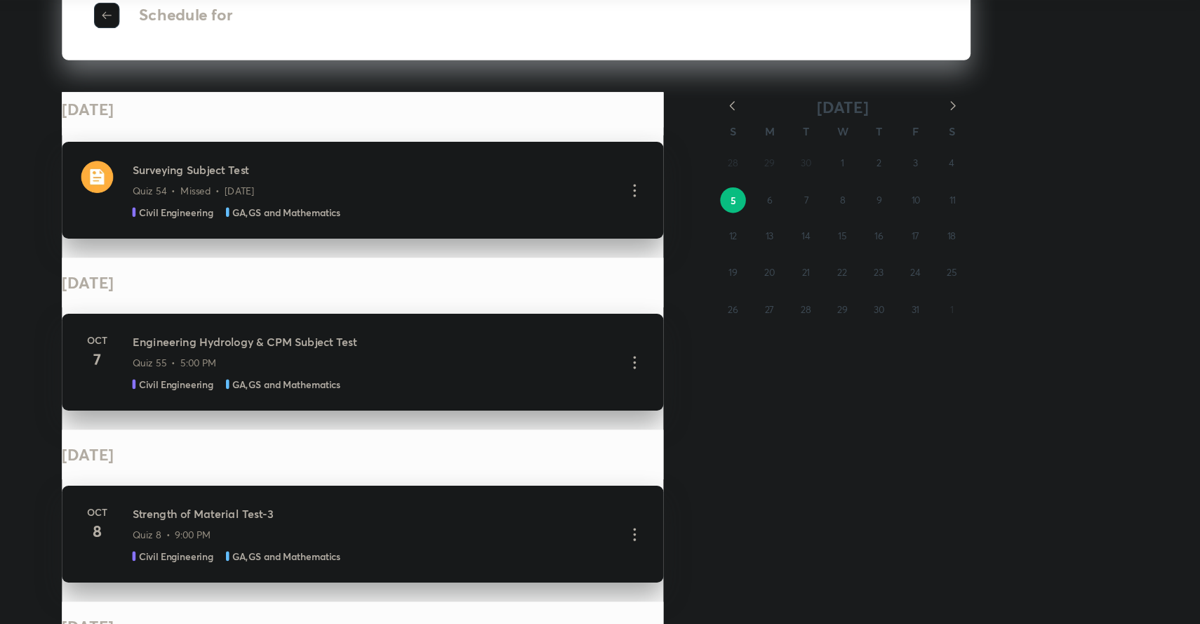
click at [790, 169] on icon "button" at bounding box center [790, 169] width 14 height 14
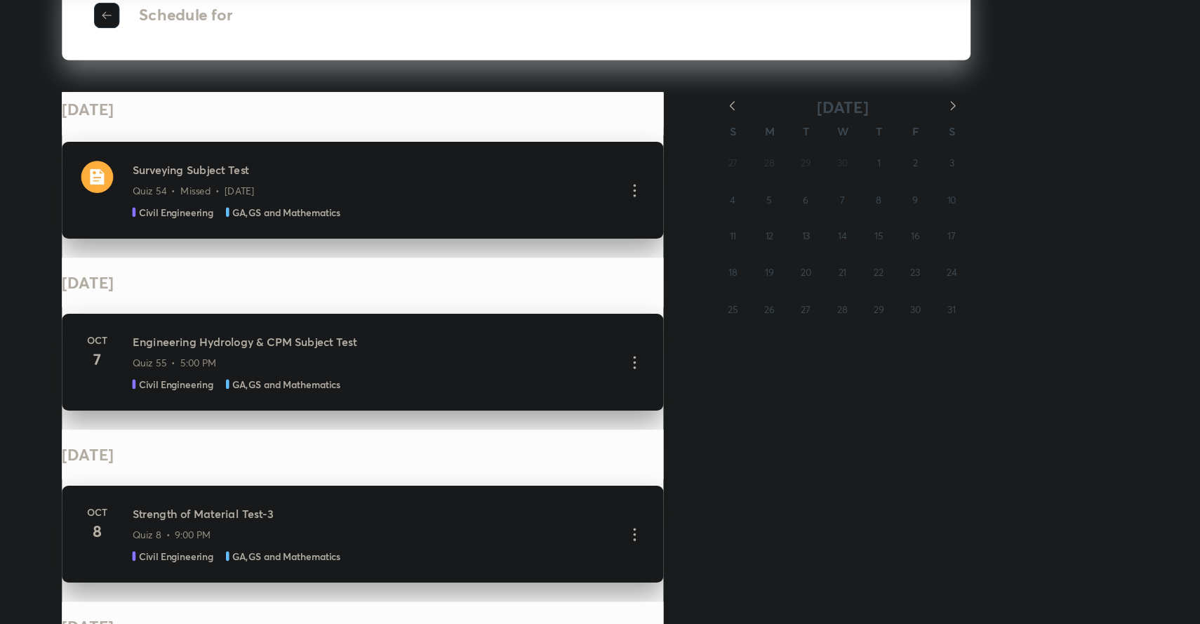
click at [790, 169] on icon "button" at bounding box center [790, 169] width 14 height 14
click at [883, 286] on abbr "12" at bounding box center [886, 283] width 7 height 11
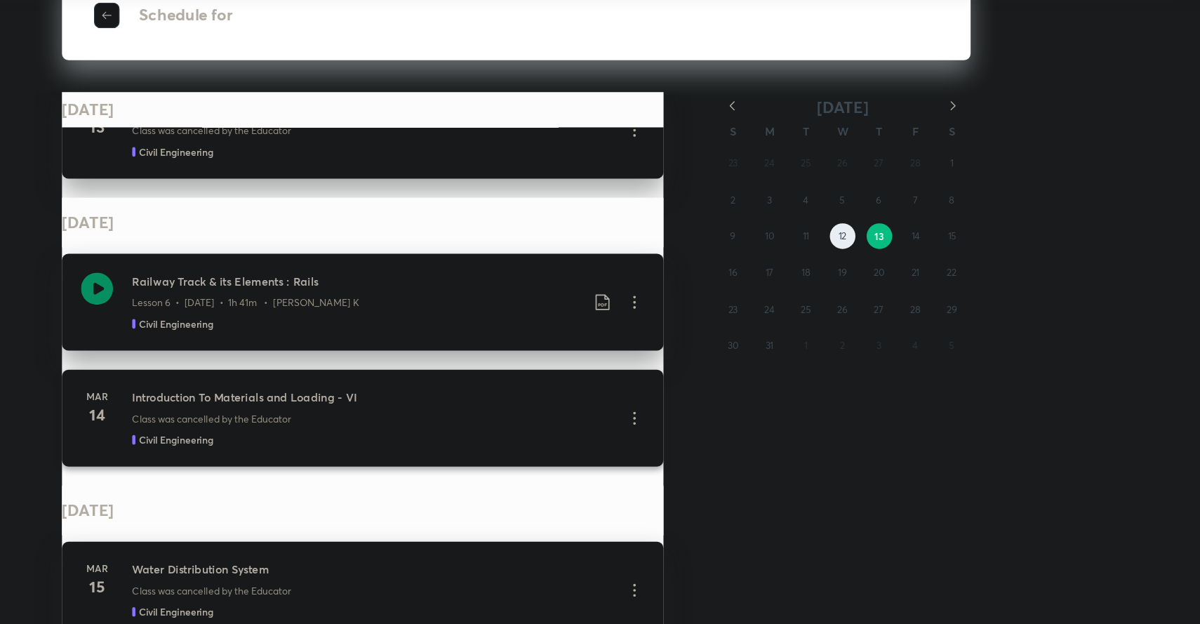
scroll to position [760, 0]
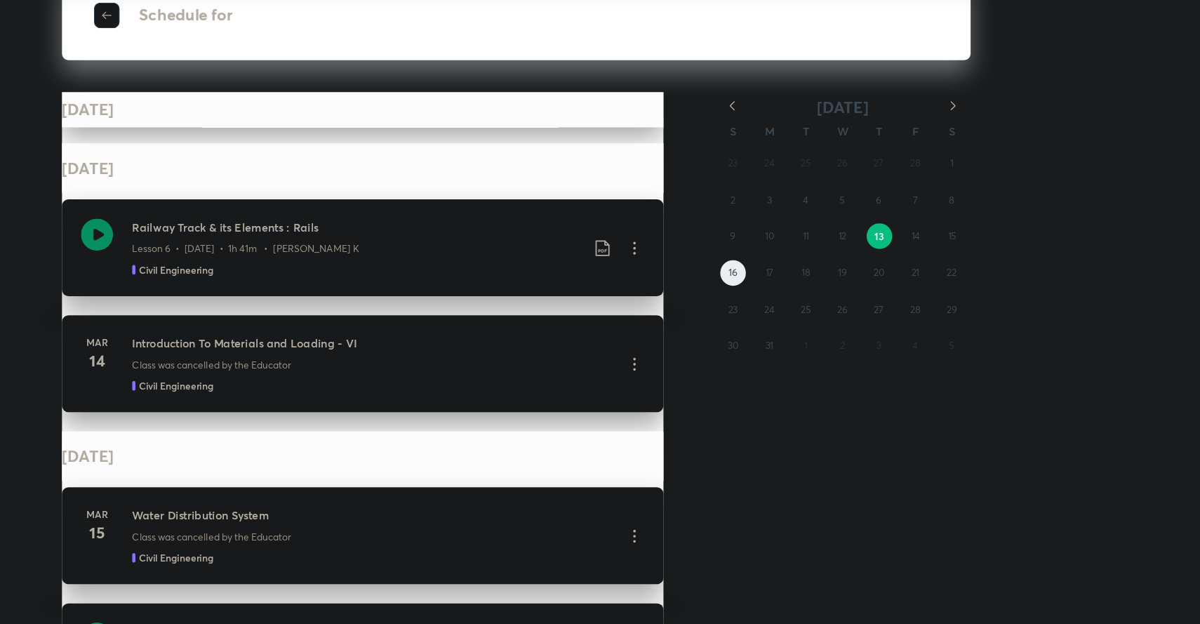
click at [788, 314] on abbr "16" at bounding box center [790, 315] width 8 height 11
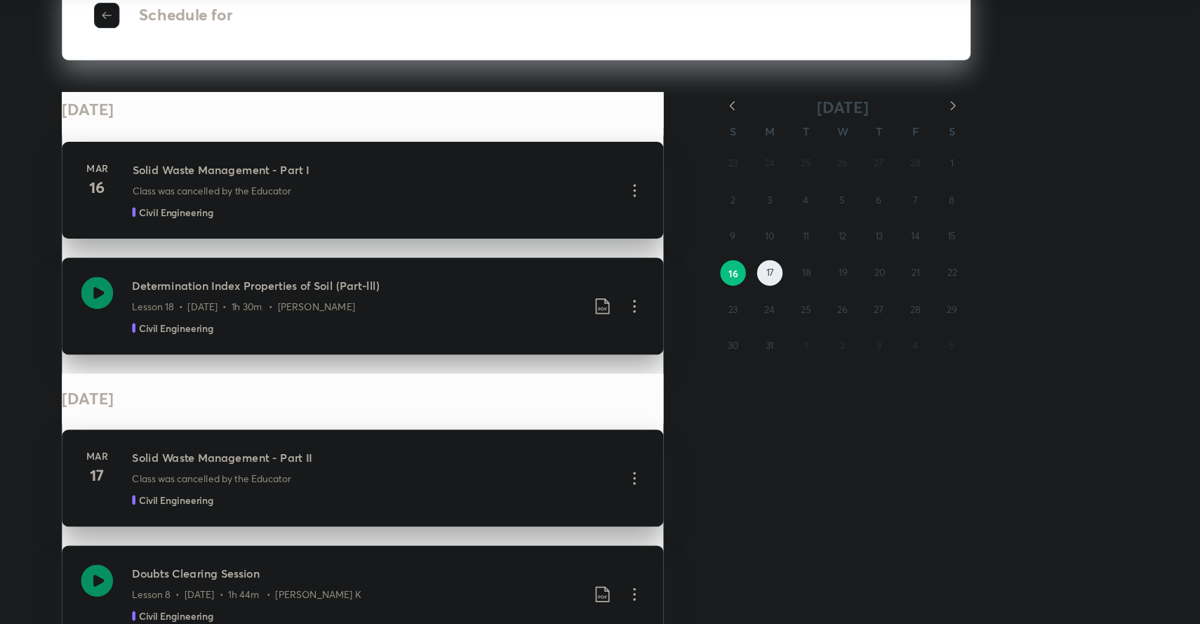
click at [823, 314] on abbr "17" at bounding box center [822, 315] width 7 height 11
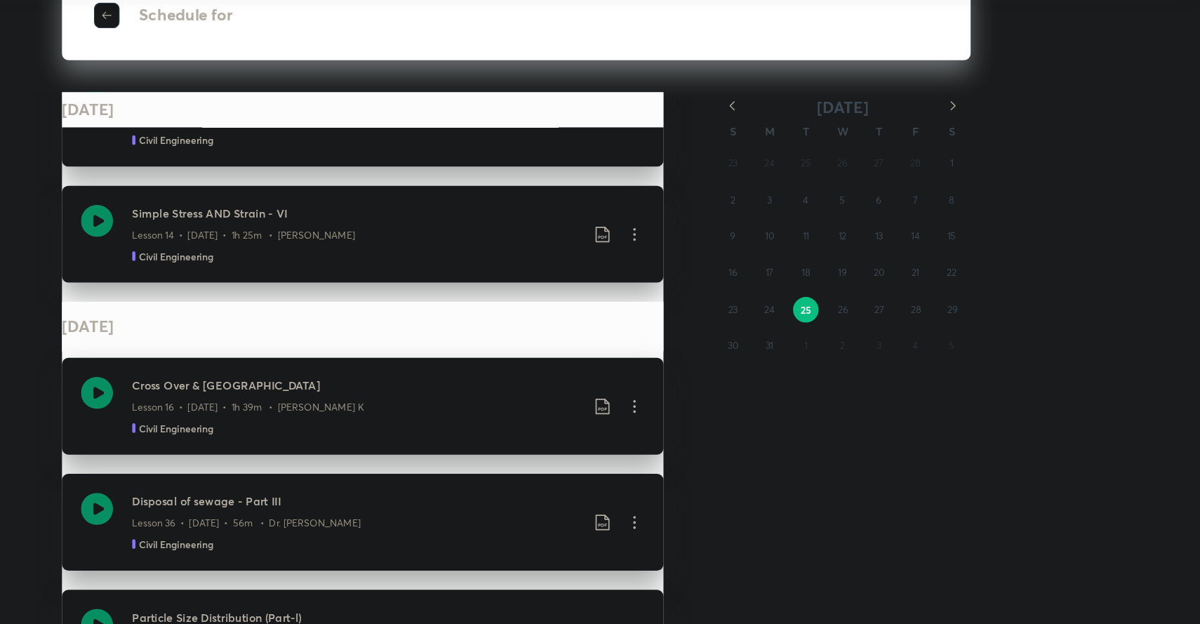
scroll to position [31995, 0]
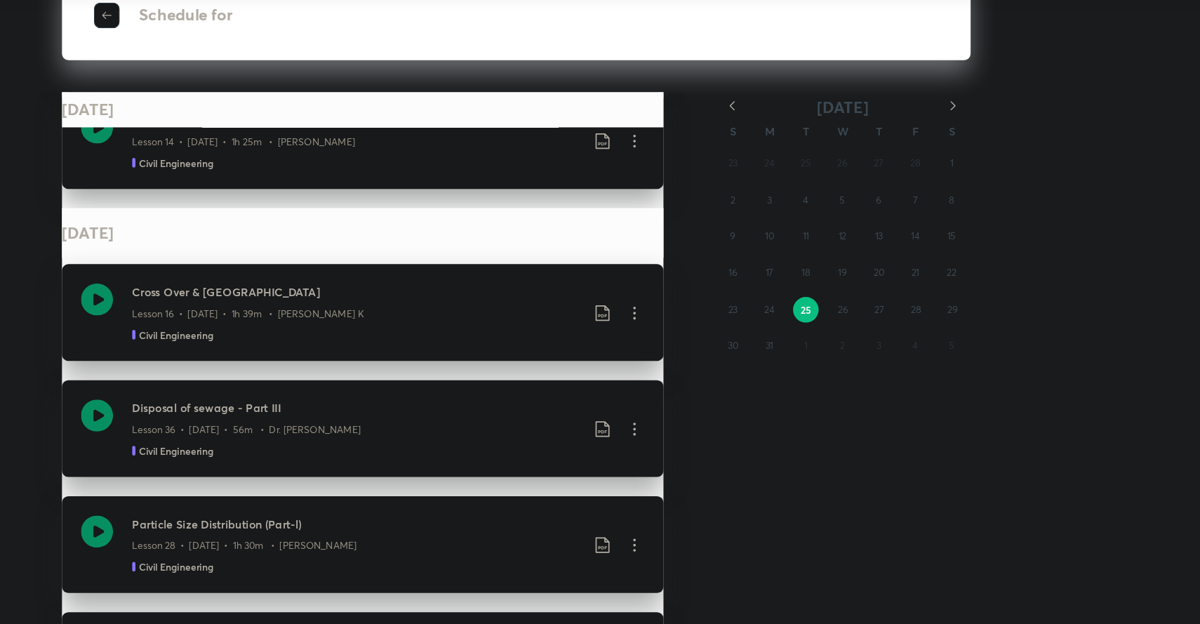
click at [983, 169] on icon "button" at bounding box center [983, 169] width 14 height 14
click at [883, 221] on button "2" at bounding box center [886, 219] width 22 height 22
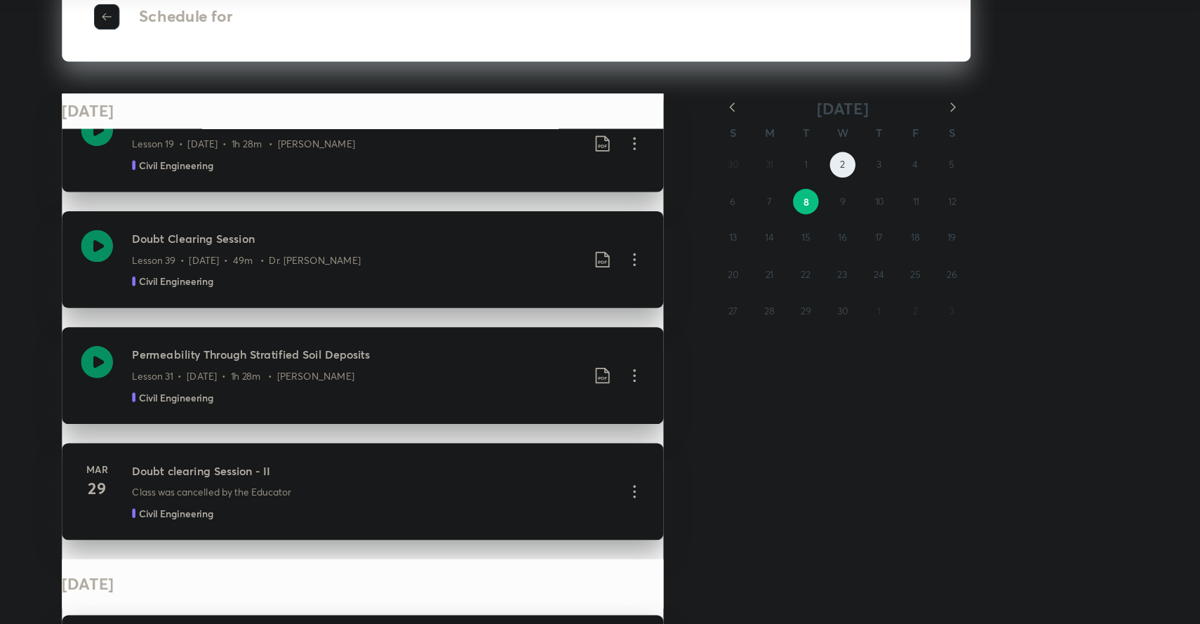
scroll to position [20489, 0]
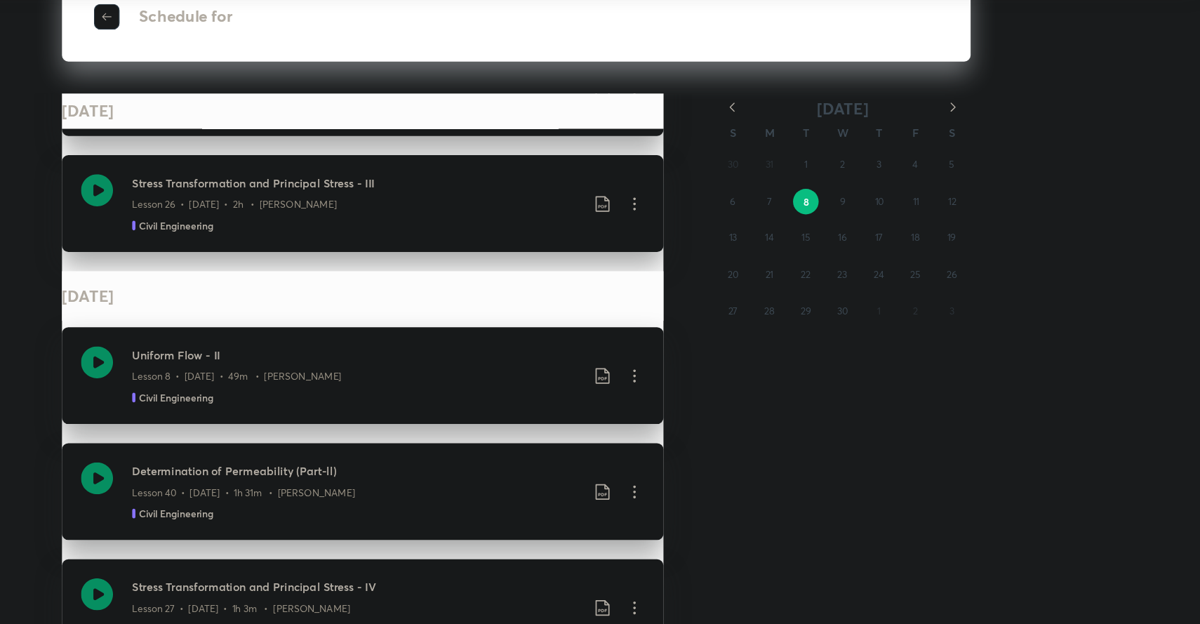
click at [248, 93] on span "button" at bounding box center [240, 89] width 21 height 11
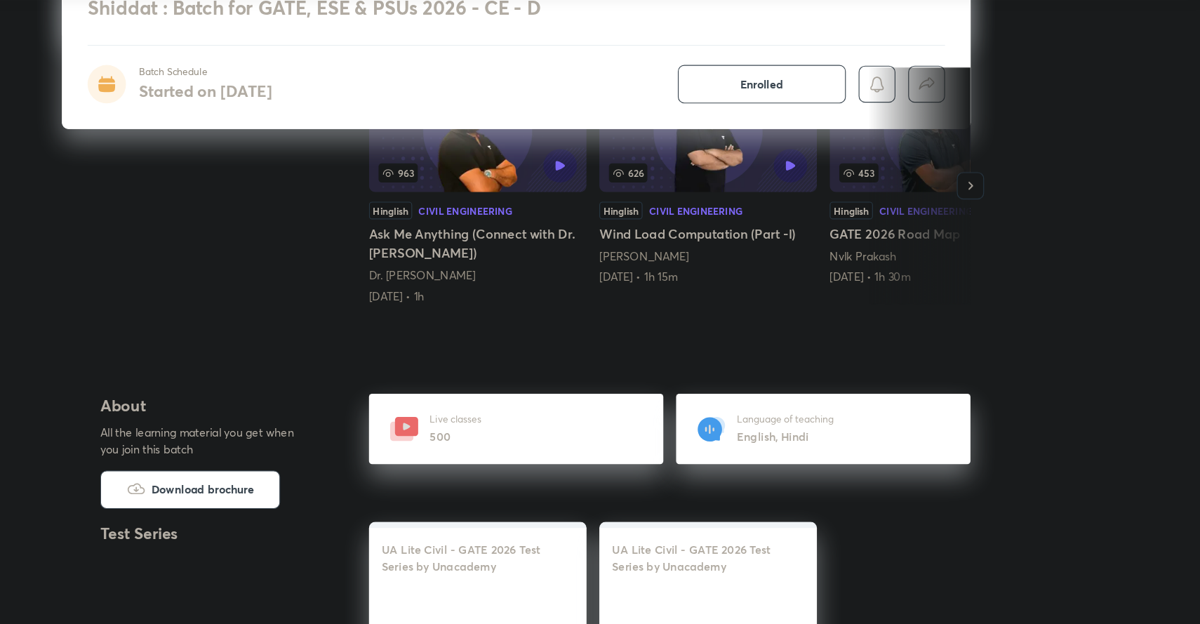
scroll to position [279, 0]
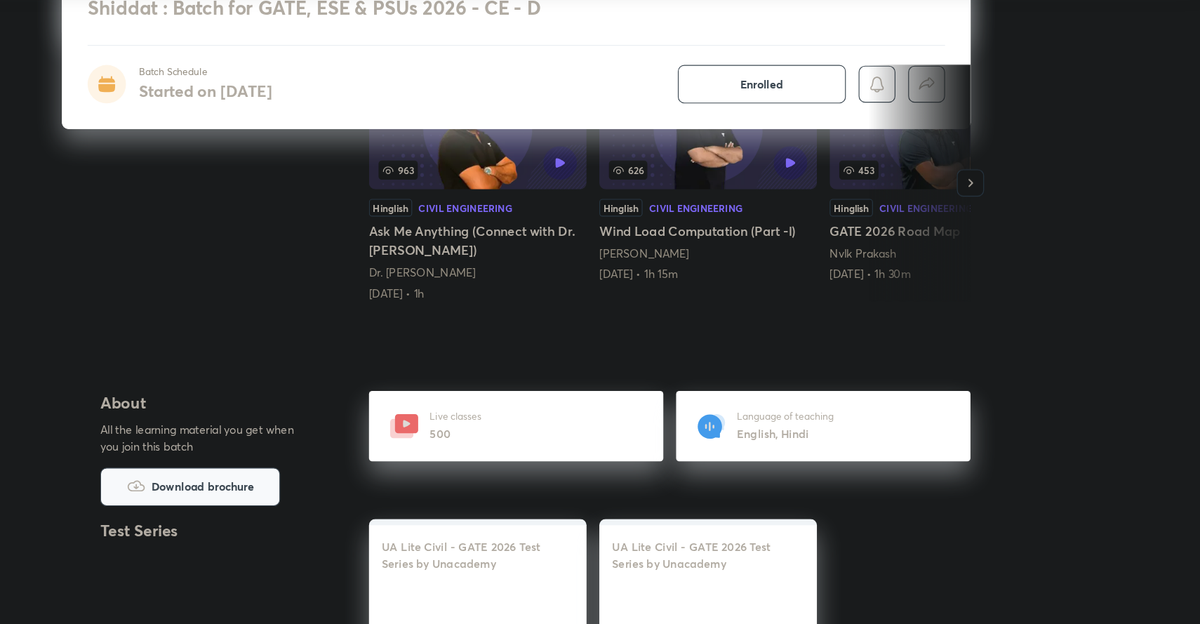
click at [296, 501] on span "Download brochure" at bounding box center [325, 503] width 90 height 15
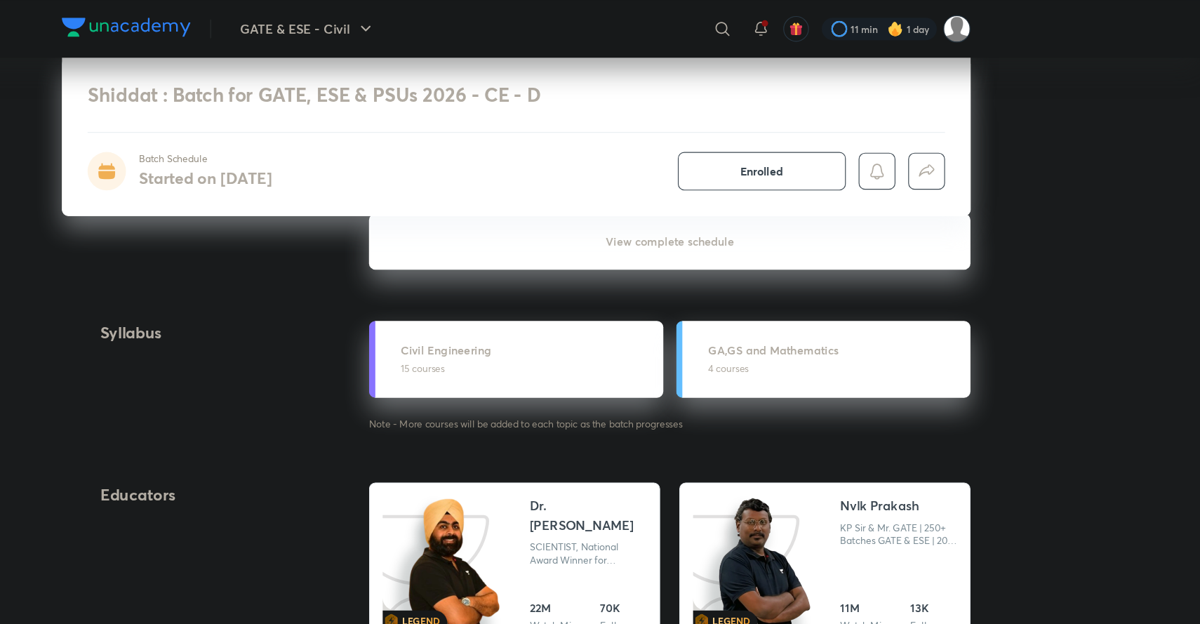
scroll to position [1391, 0]
click at [706, 213] on h6 "View complete schedule" at bounding box center [735, 212] width 528 height 49
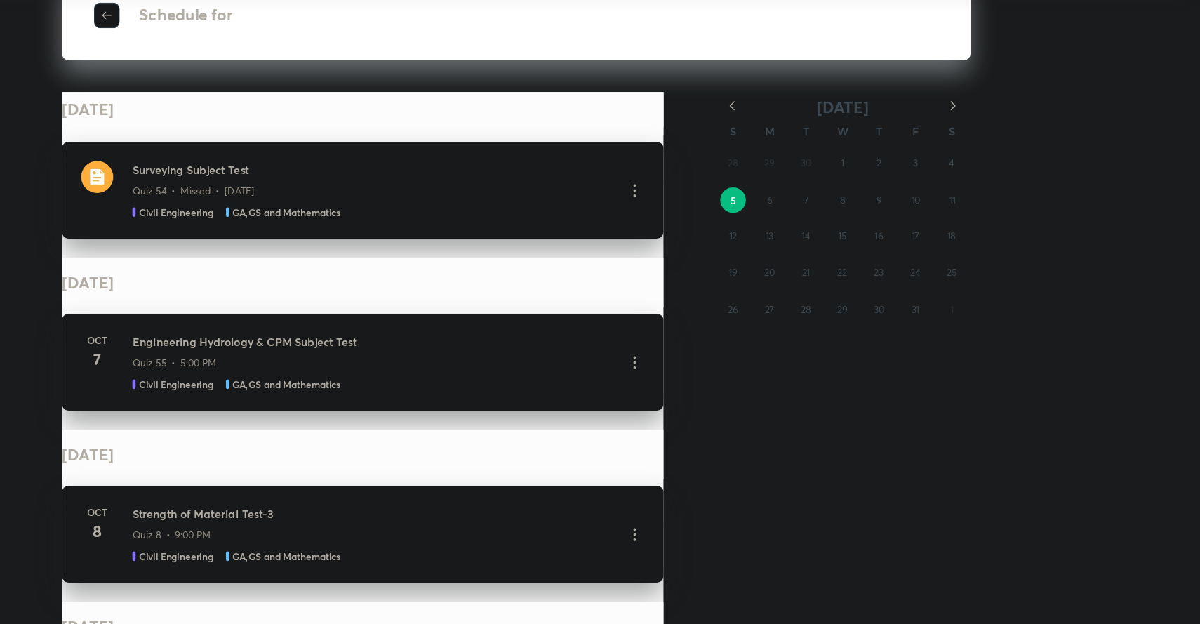
click at [786, 171] on icon "button" at bounding box center [790, 169] width 14 height 14
click at [790, 223] on abbr "1" at bounding box center [790, 219] width 3 height 11
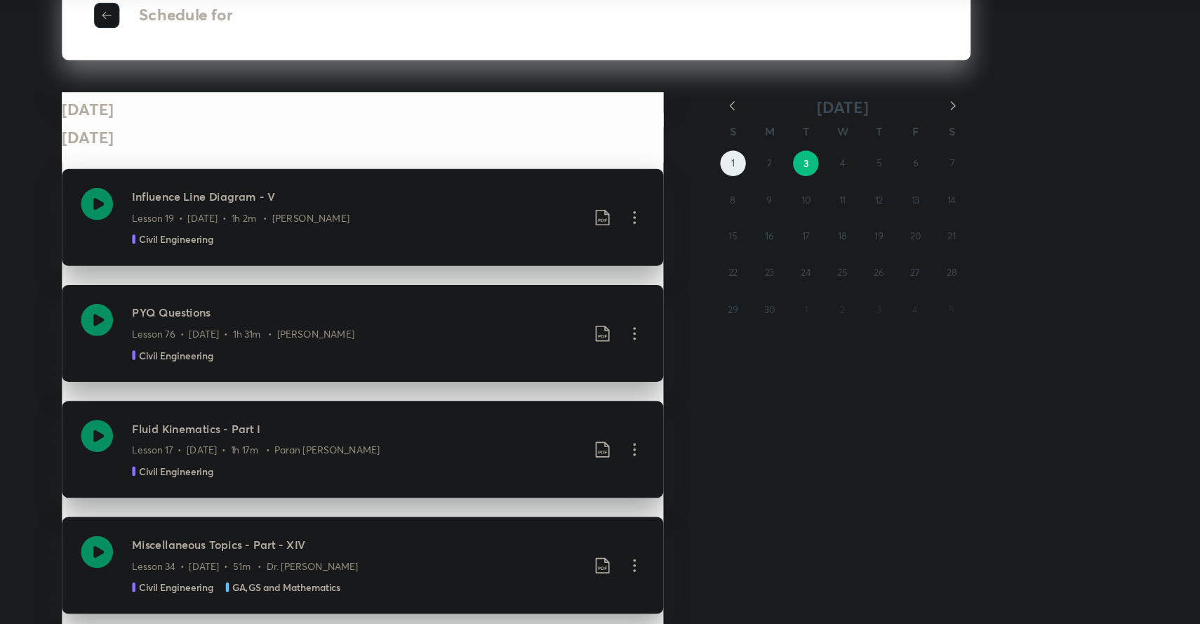
scroll to position [3484, 0]
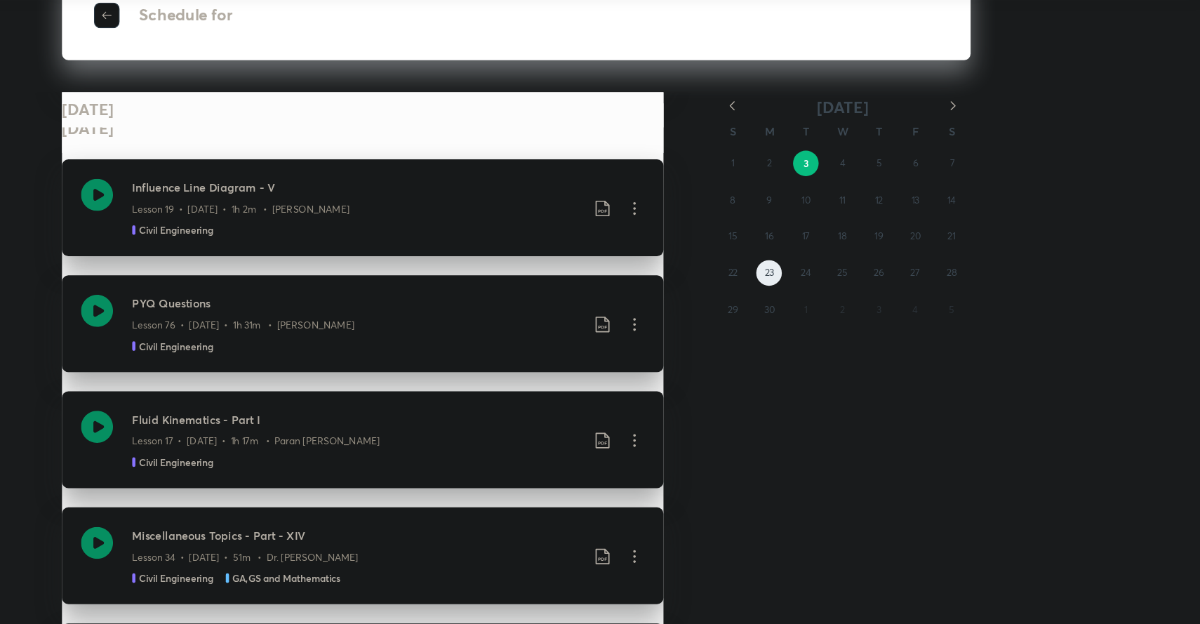
click at [819, 316] on abbr "23" at bounding box center [822, 315] width 8 height 11
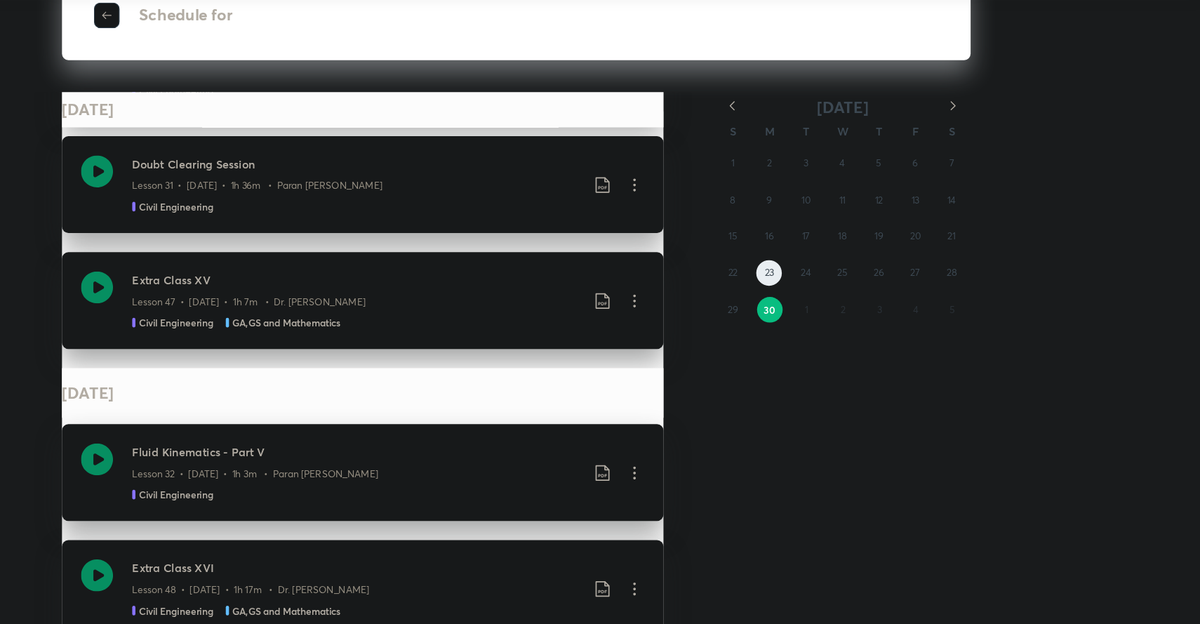
scroll to position [29973, 0]
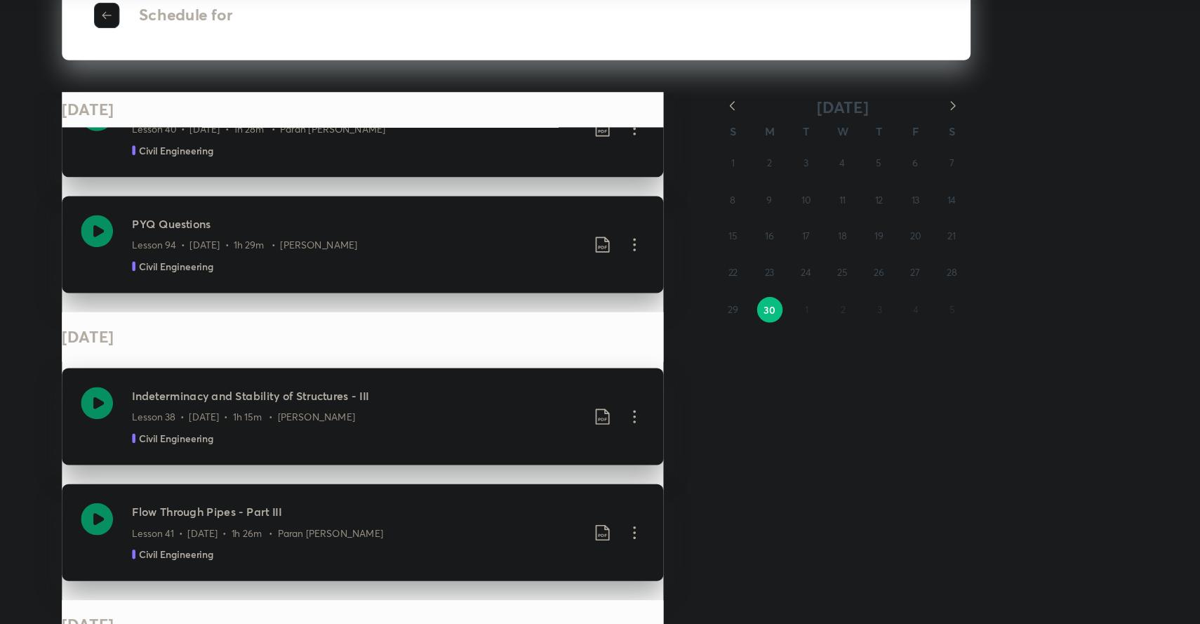
click at [853, 346] on div "1 2 3 4 5 6 7 8 9 10 11 12 13 14 15 16 17 18 19 20 21 22 23 24 25 26 27 28 29 3…" at bounding box center [886, 284] width 225 height 160
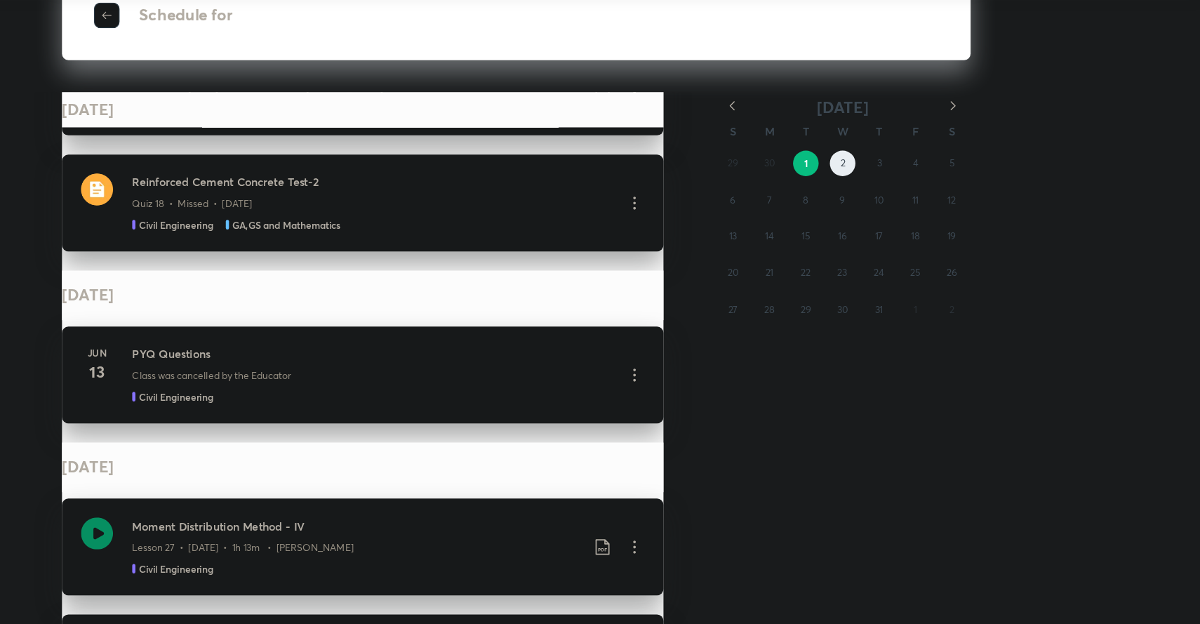
scroll to position [51334, 0]
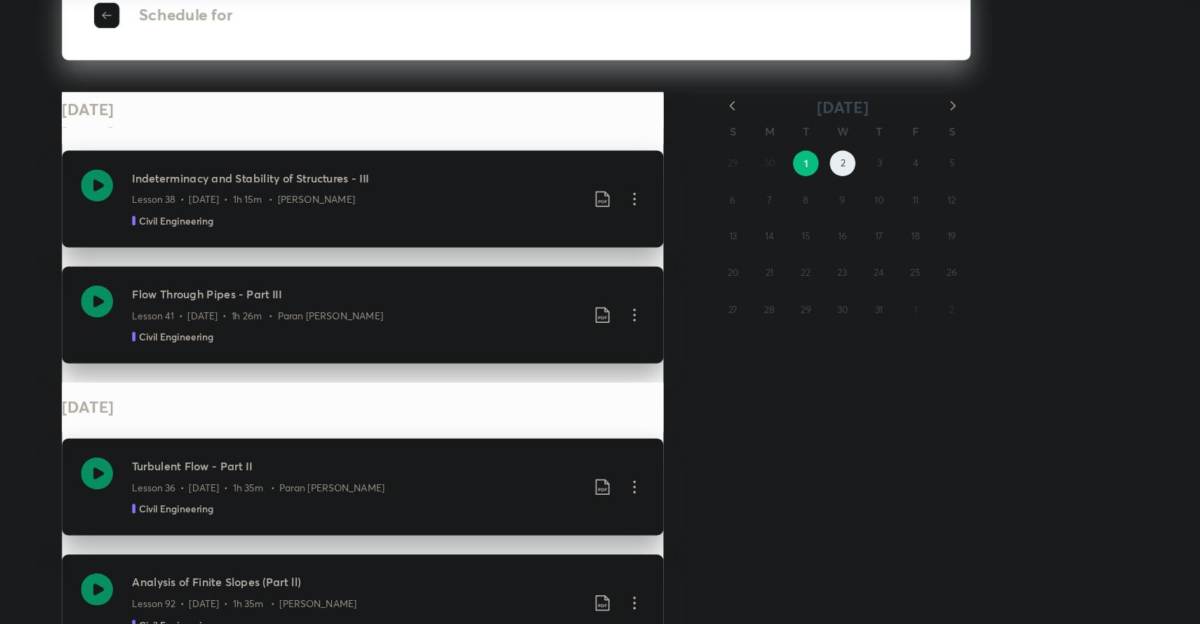
click at [886, 220] on abbr "2" at bounding box center [886, 219] width 4 height 11
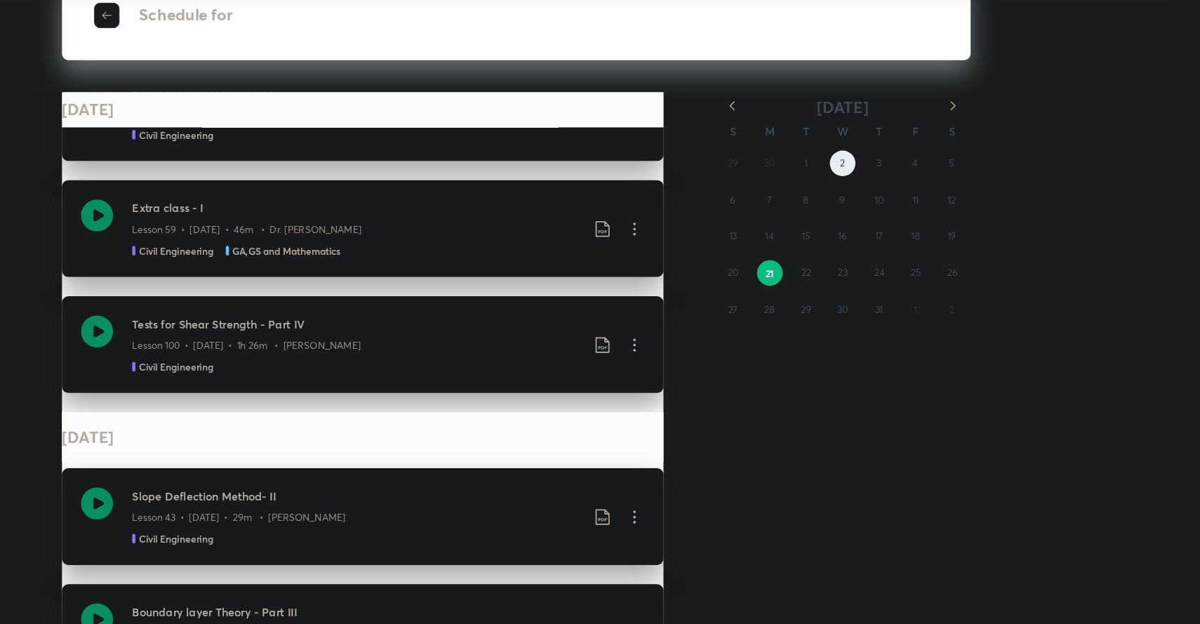
scroll to position [36373, 0]
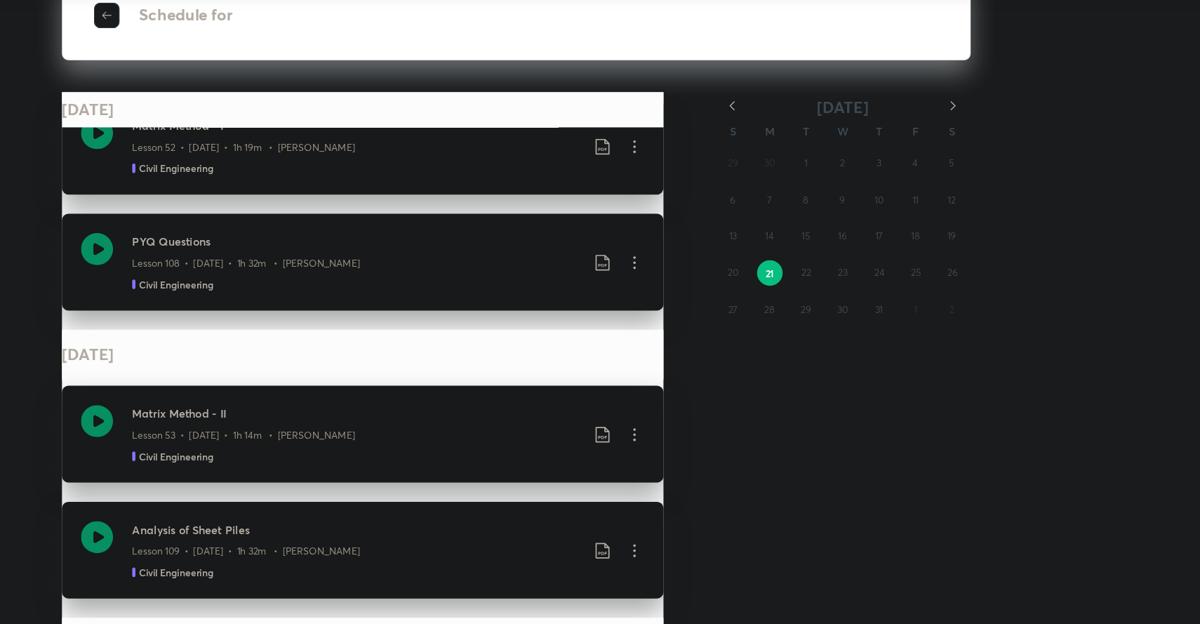
click at [247, 92] on span "button" at bounding box center [240, 89] width 21 height 11
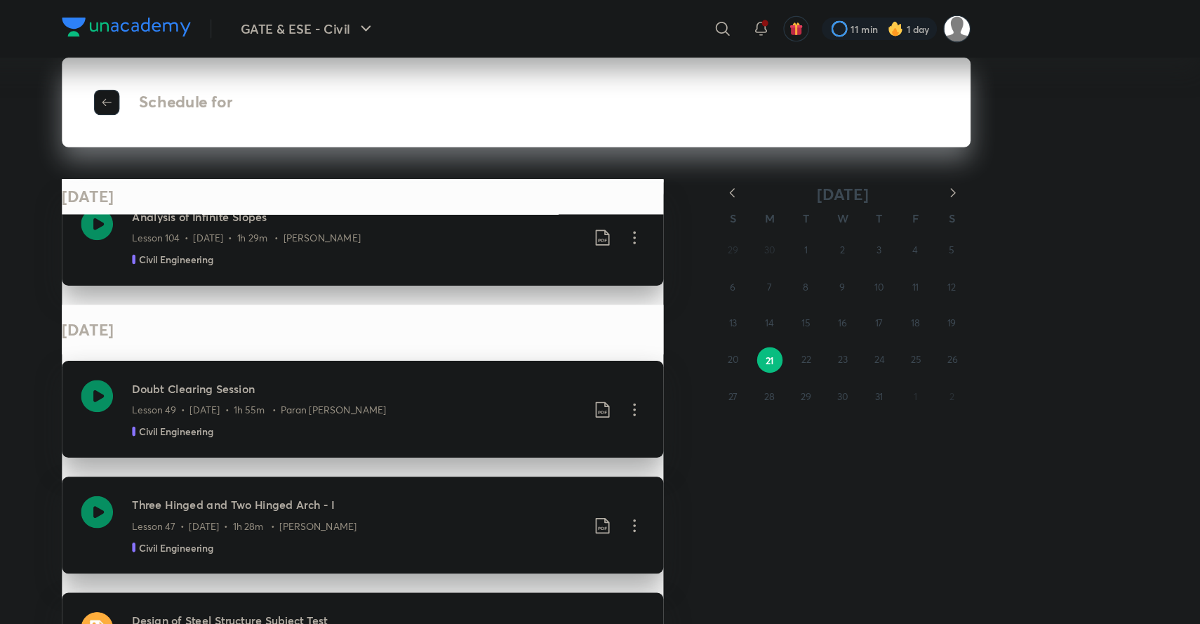
scroll to position [38146, 0]
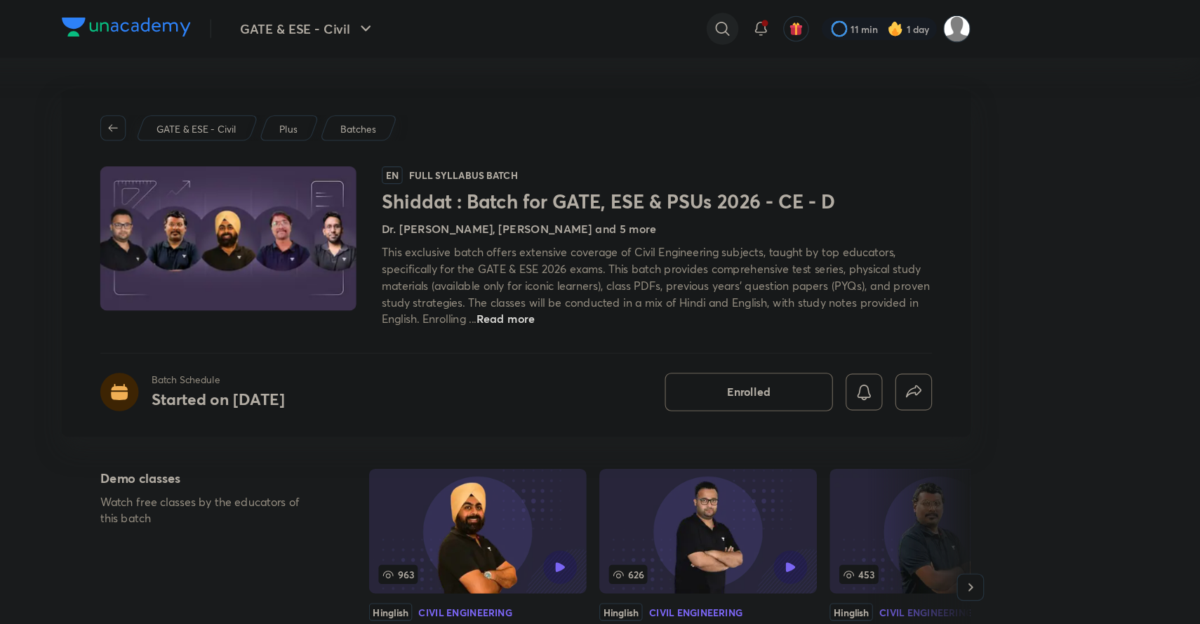
click at [777, 20] on icon at bounding box center [781, 25] width 12 height 12
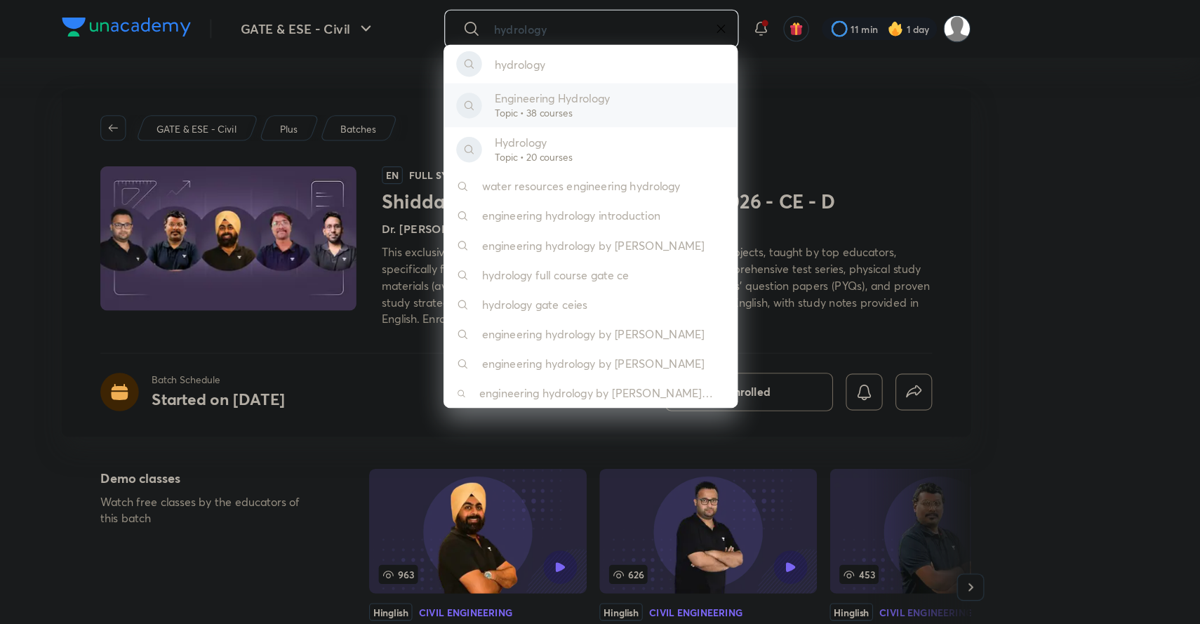
type input "hydrology"
click at [633, 92] on p "Engineering Hydrology" at bounding box center [631, 86] width 101 height 15
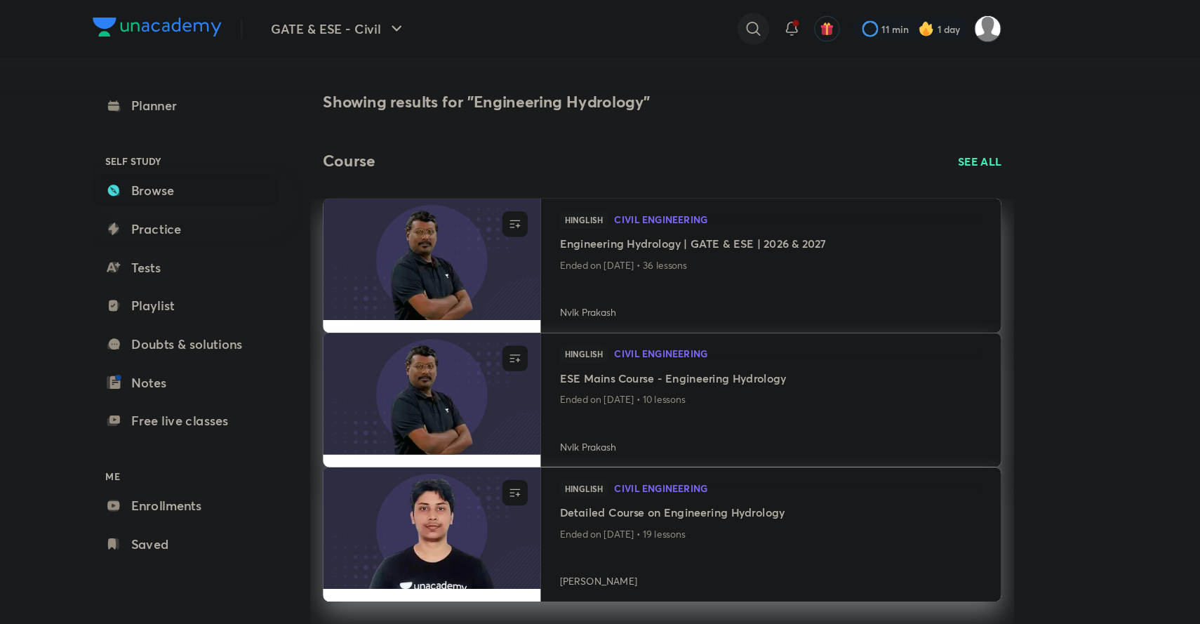
click at [778, 19] on icon at bounding box center [781, 25] width 17 height 17
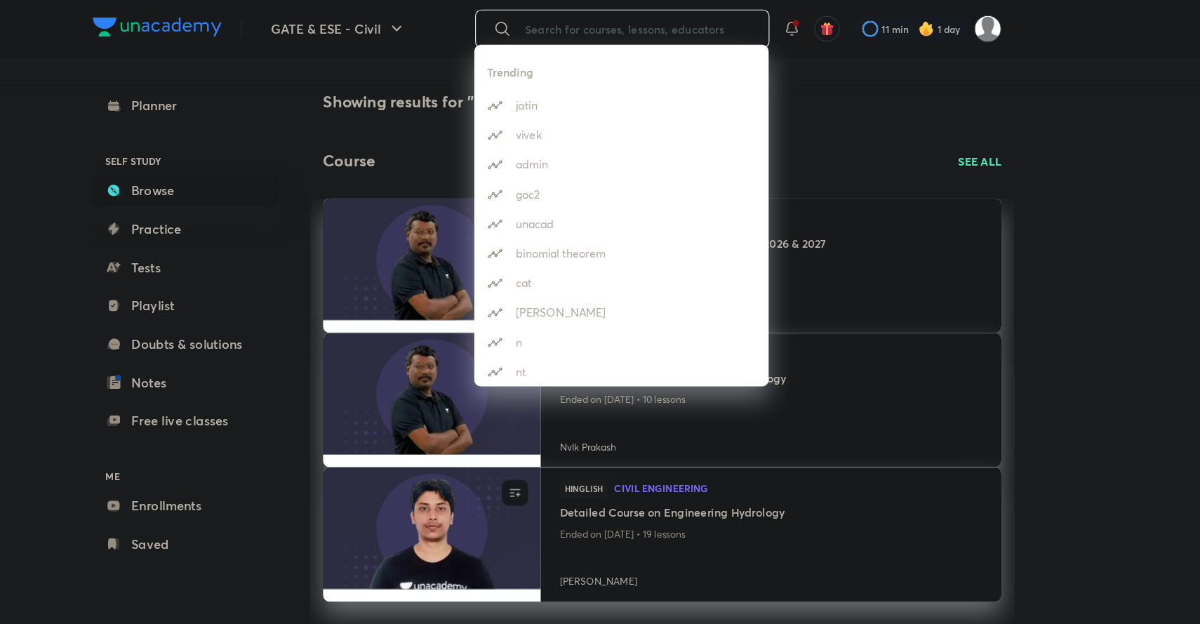
click at [985, 142] on div "Trending [PERSON_NAME] [PERSON_NAME] admin goc2 unacad binomial theorem cat [PE…" at bounding box center [600, 312] width 1200 height 624
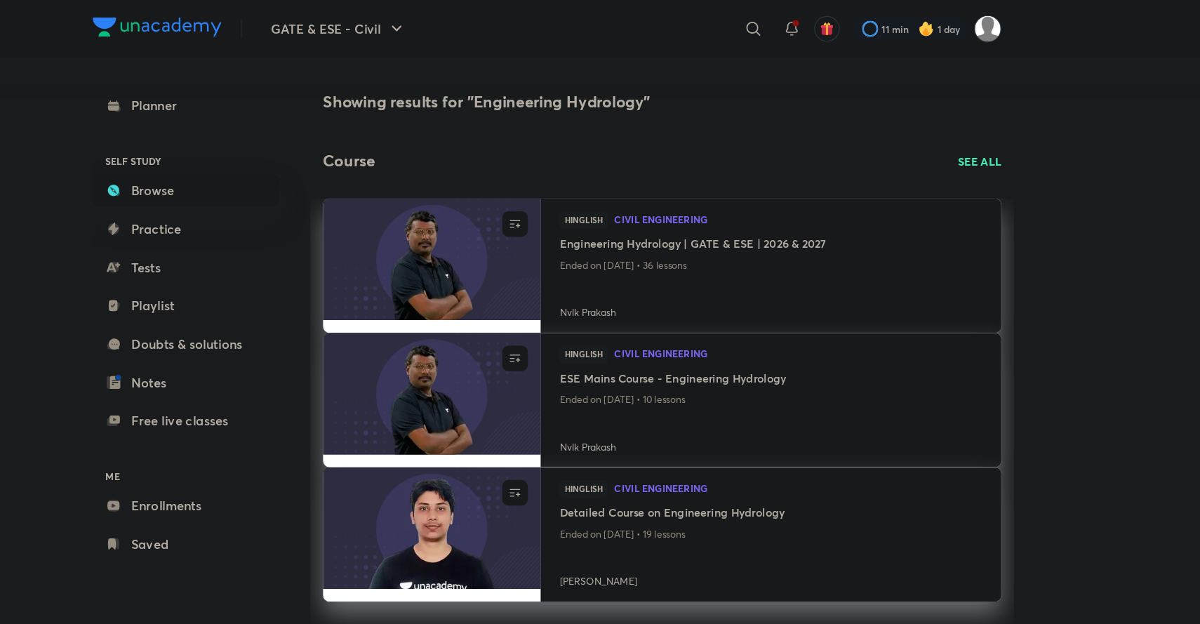
click at [985, 142] on p "SEE ALL" at bounding box center [980, 141] width 38 height 15
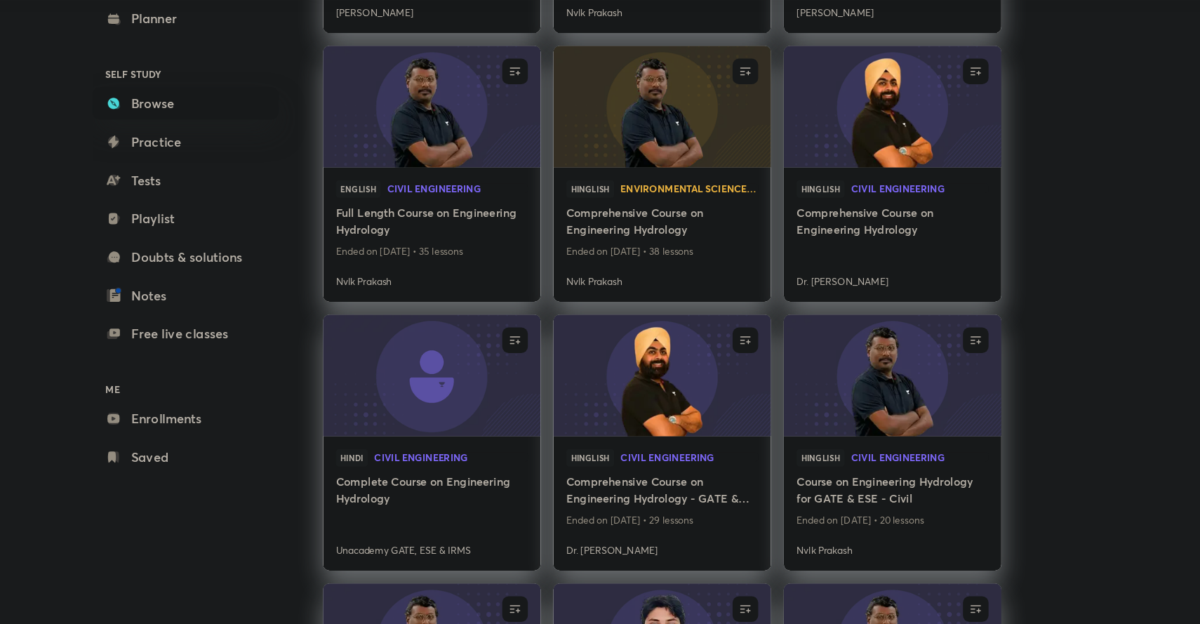
scroll to position [468, 0]
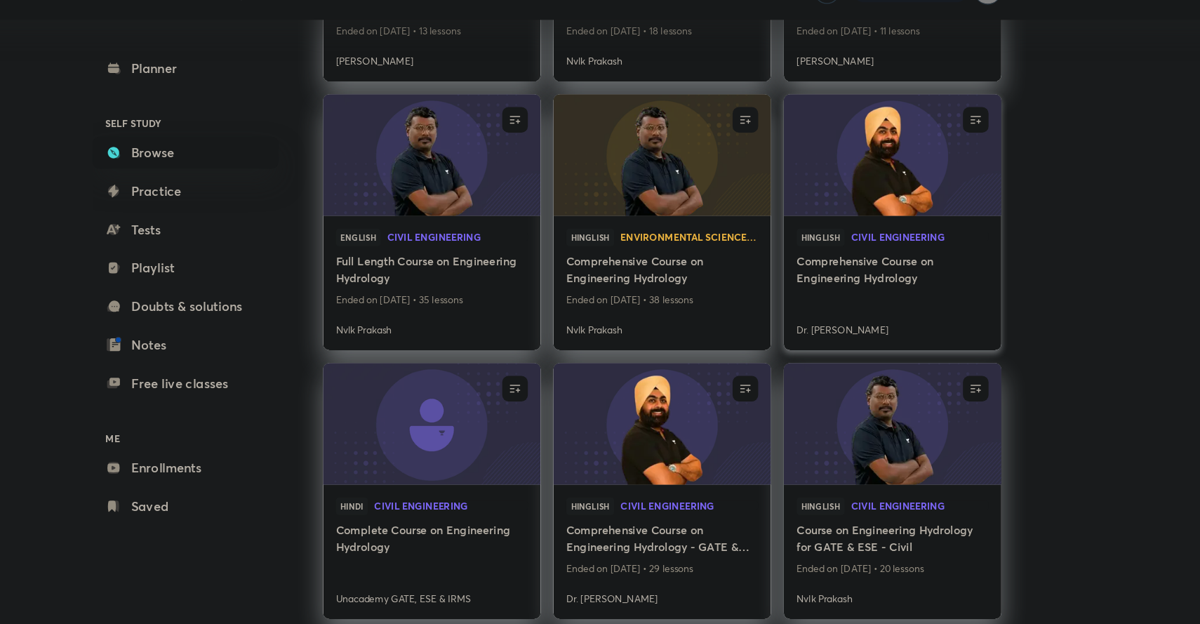
click at [872, 203] on img at bounding box center [903, 168] width 194 height 109
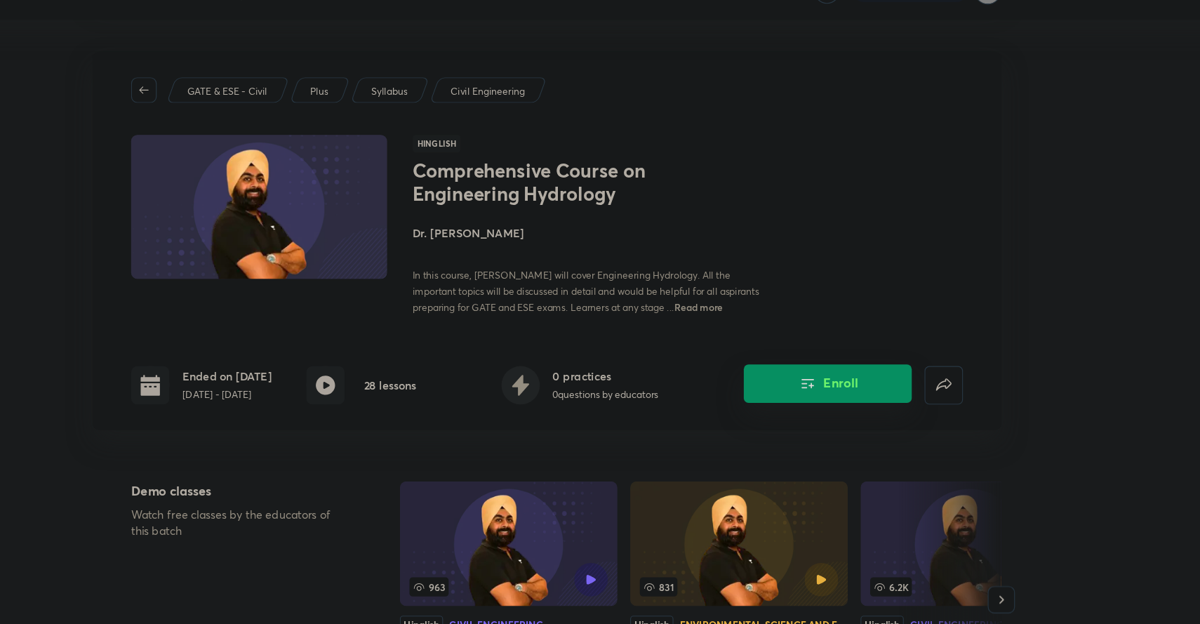
click at [863, 374] on button "Enroll" at bounding box center [846, 370] width 147 height 34
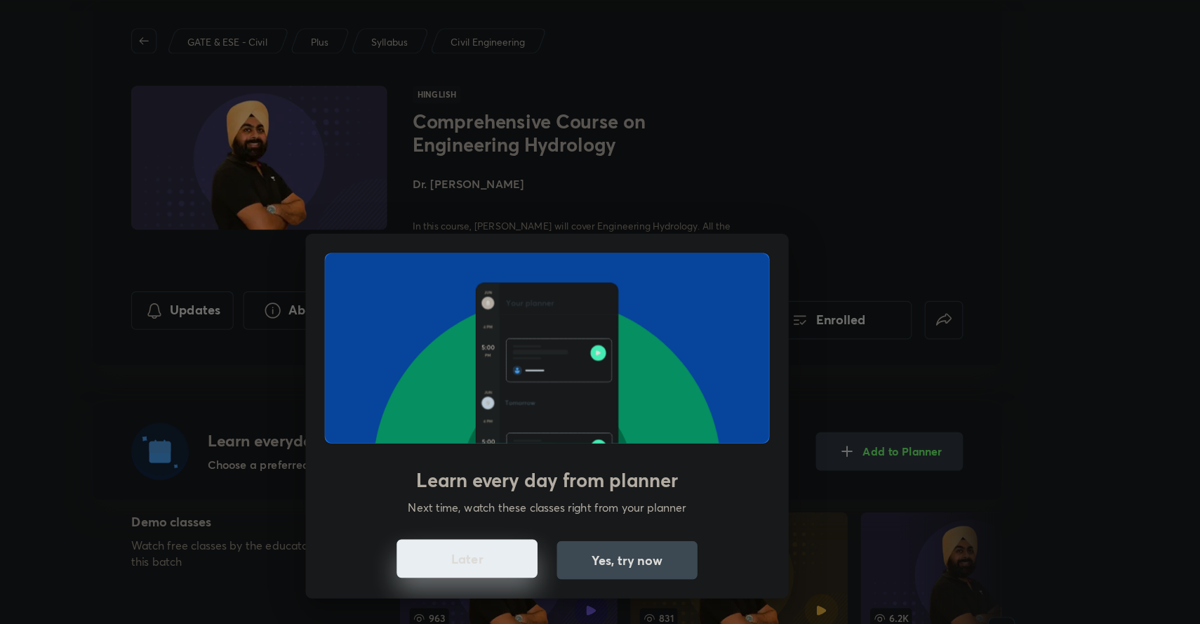
click at [524, 563] on button "Later" at bounding box center [530, 567] width 124 height 34
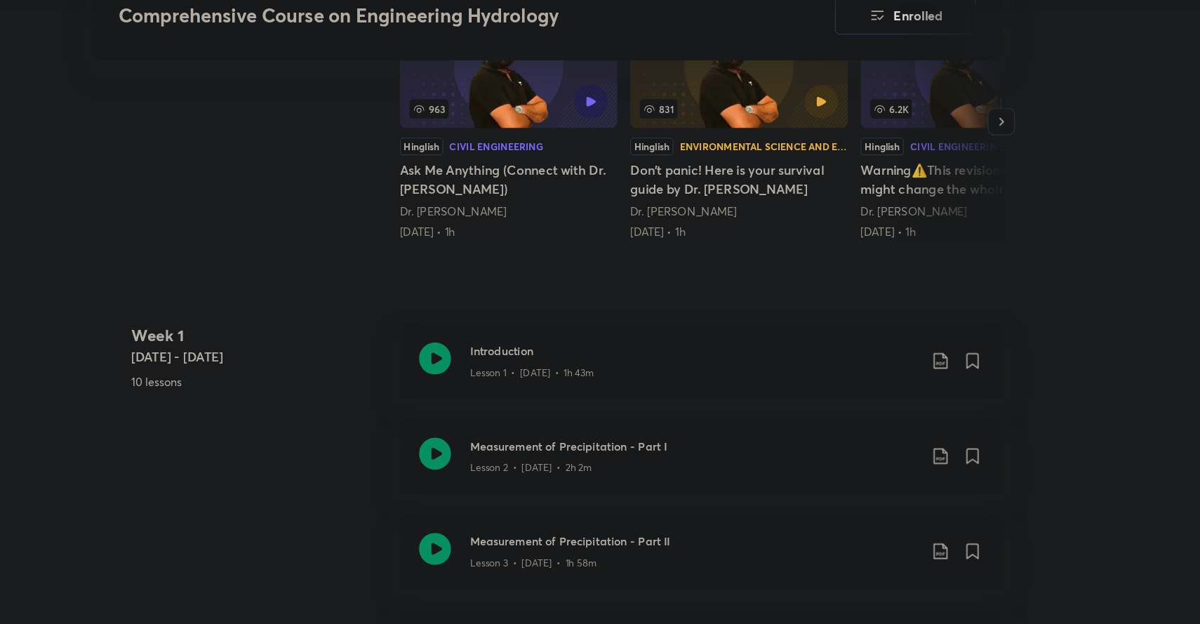
scroll to position [468, 0]
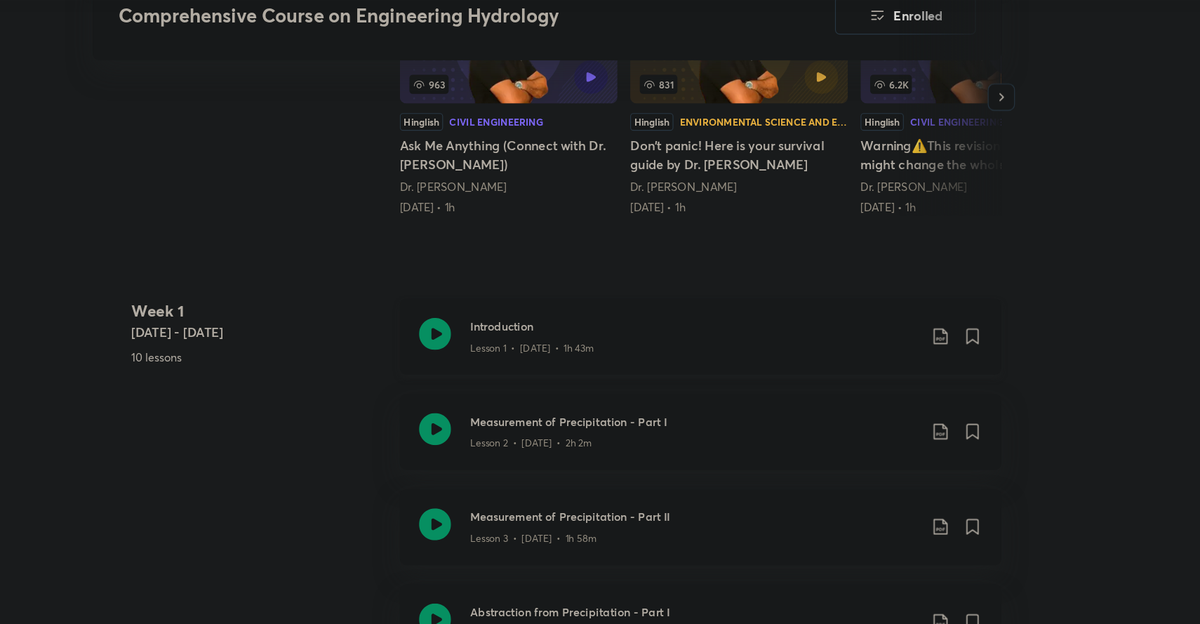
click at [497, 366] on icon at bounding box center [502, 369] width 28 height 28
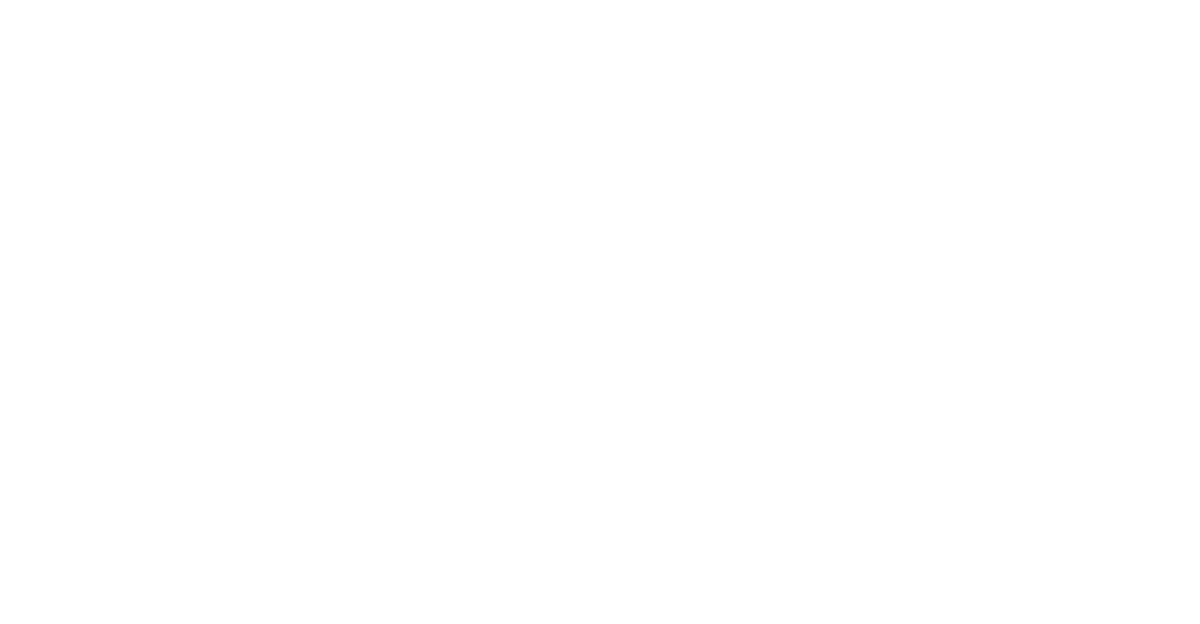
scroll to position [468, 0]
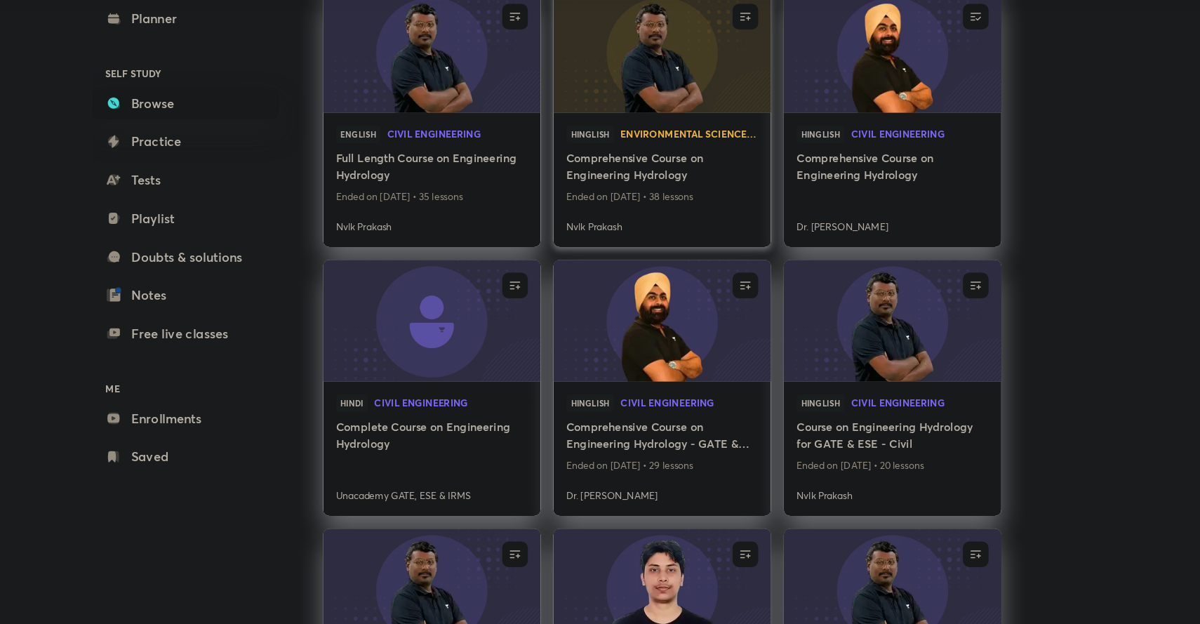
scroll to position [524, 0]
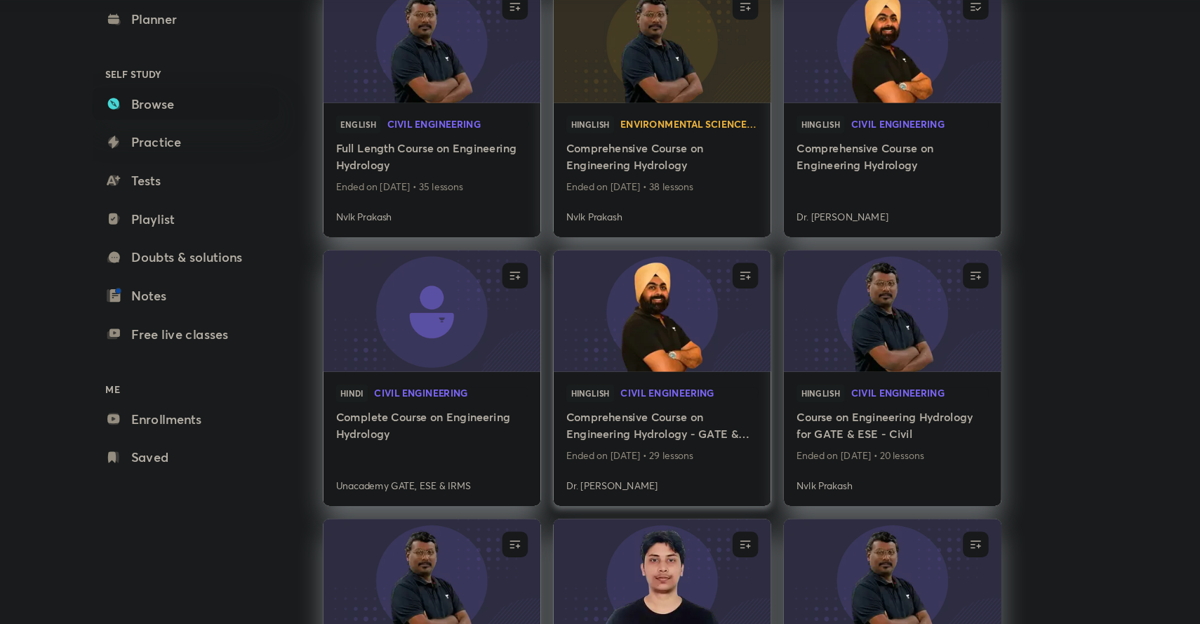
click at [673, 442] on h4 "Comprehensive Course on Engineering Hydrology - GATE & ESE" at bounding box center [701, 450] width 168 height 32
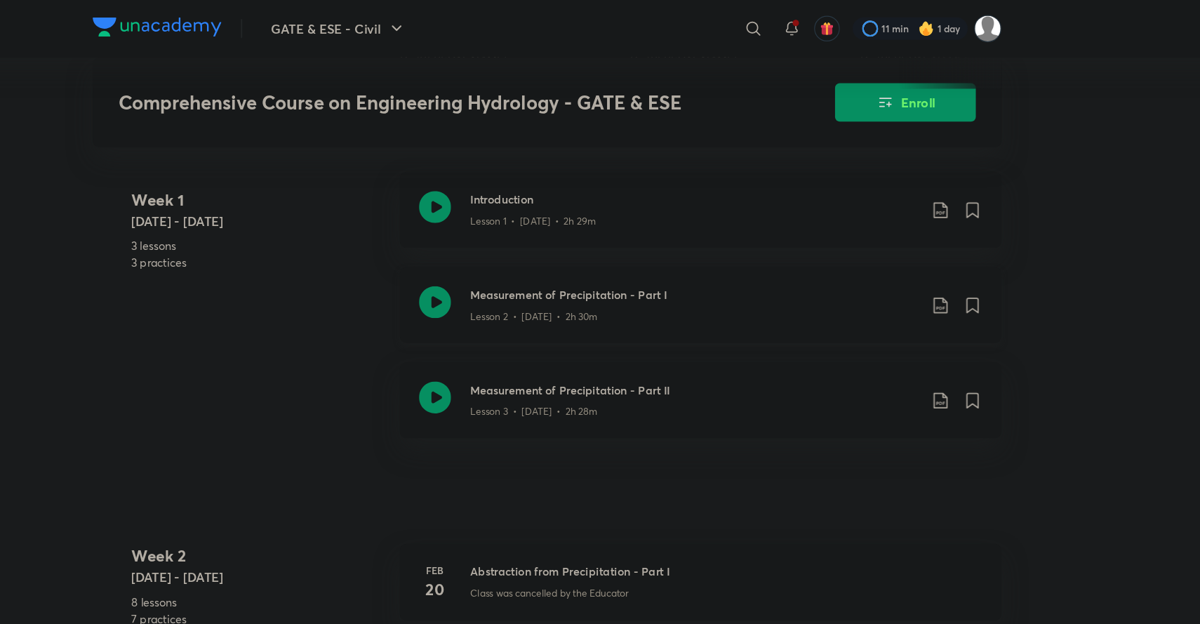
scroll to position [613, 0]
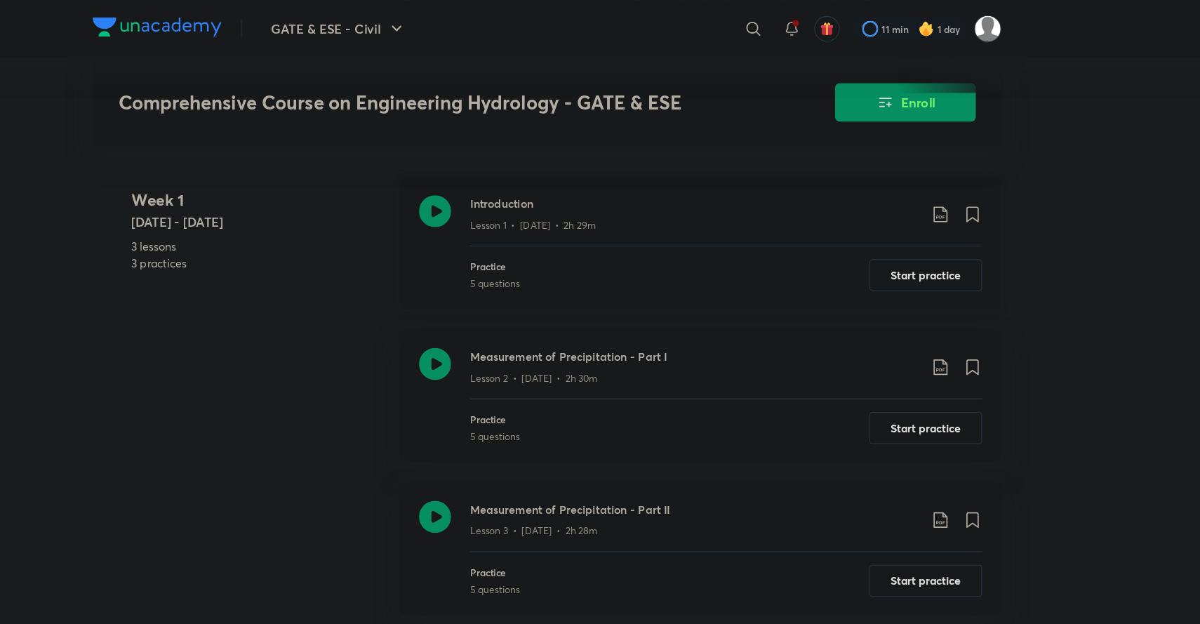
click at [499, 199] on icon at bounding box center [502, 185] width 28 height 28
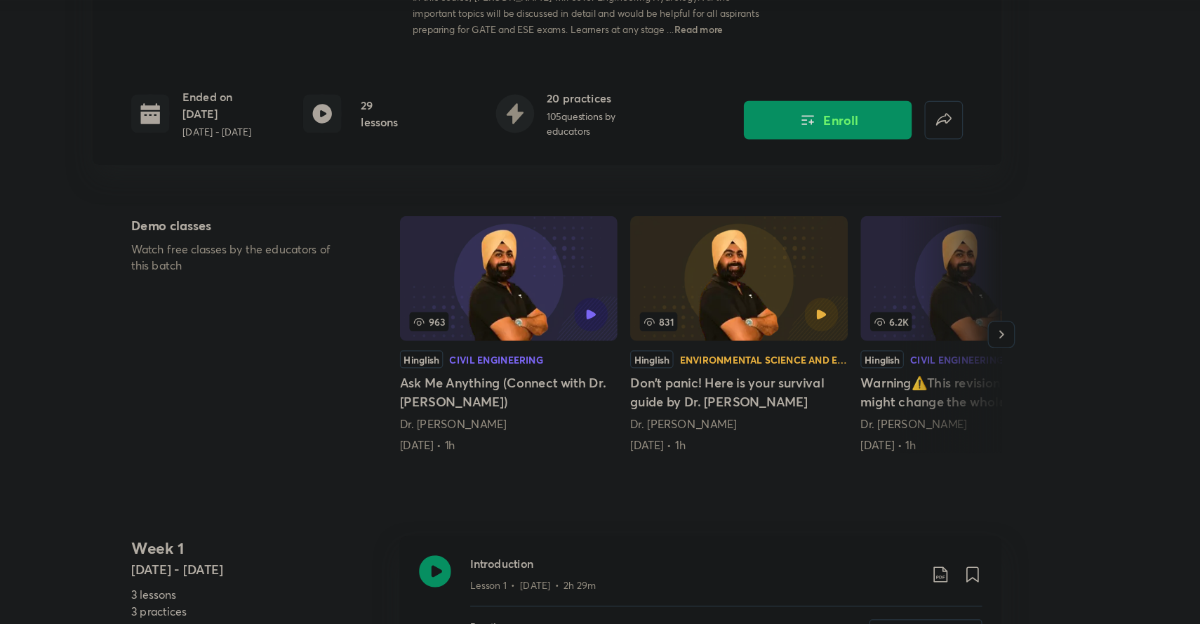
scroll to position [248, 0]
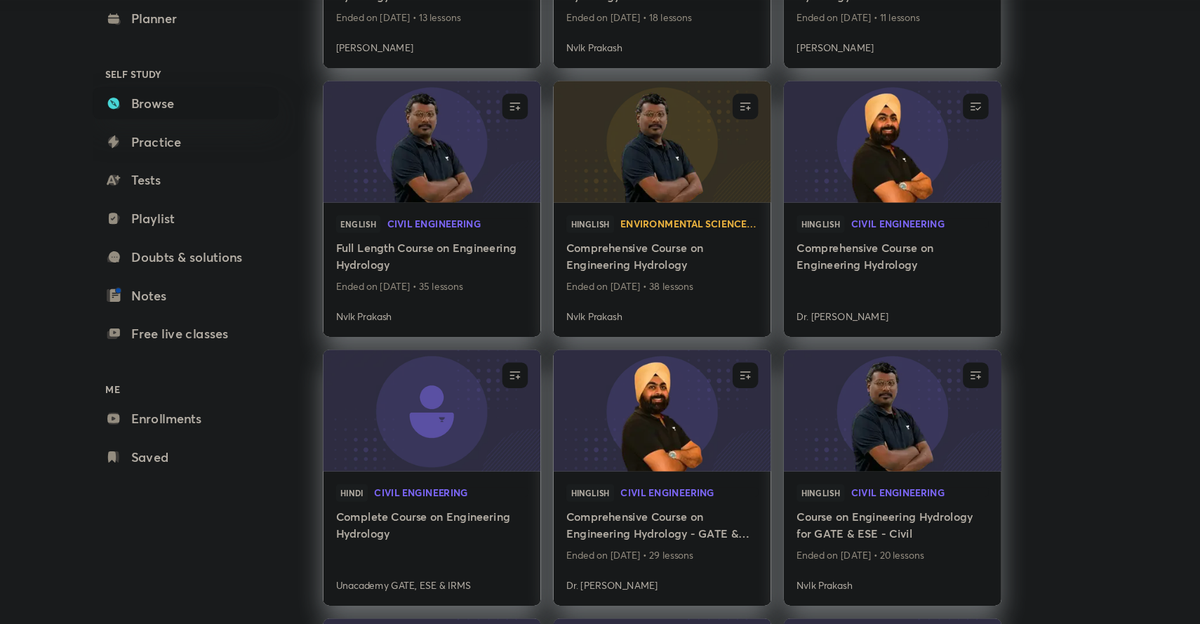
scroll to position [438, 0]
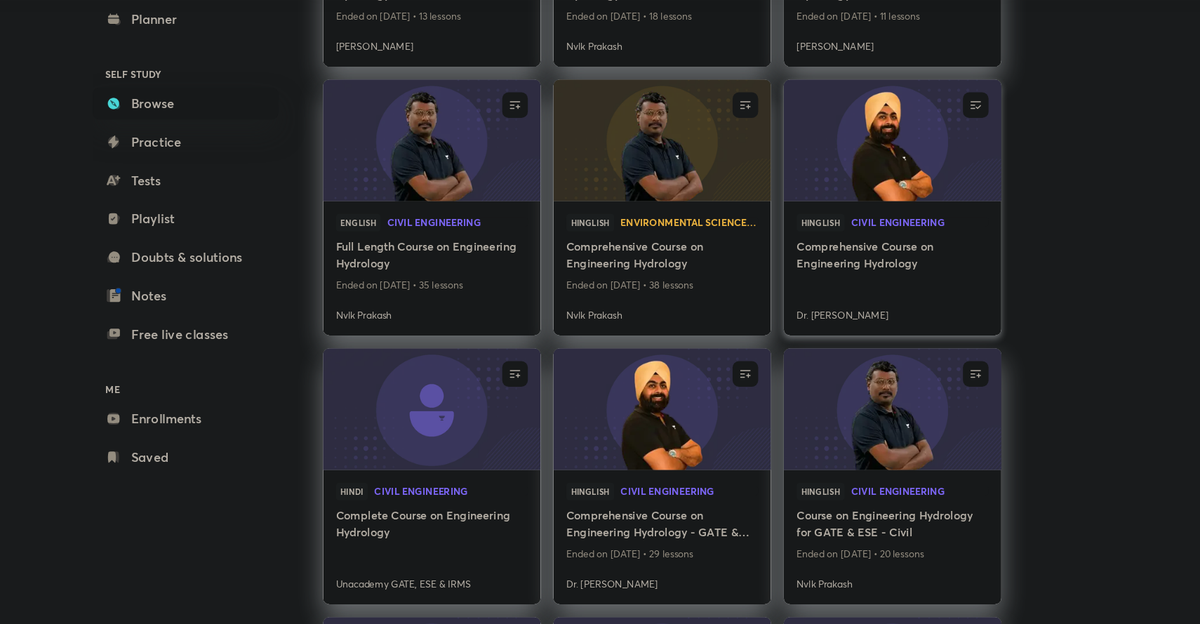
click at [853, 298] on h4 "Comprehensive Course on Engineering Hydrology" at bounding box center [903, 301] width 168 height 32
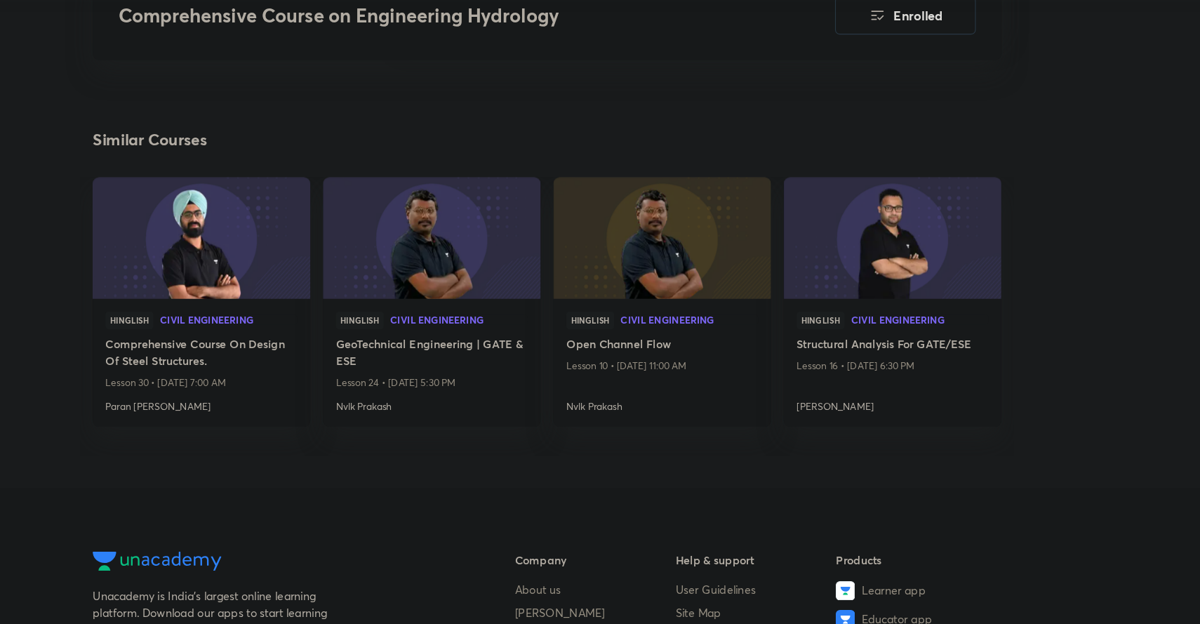
scroll to position [3361, 0]
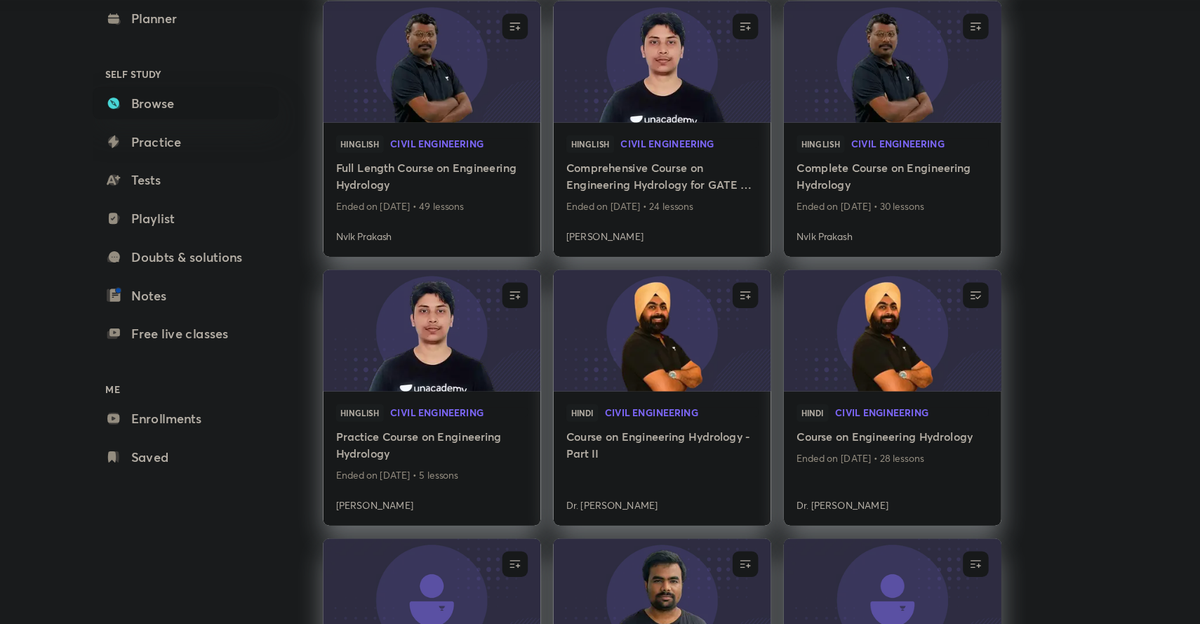
scroll to position [985, 0]
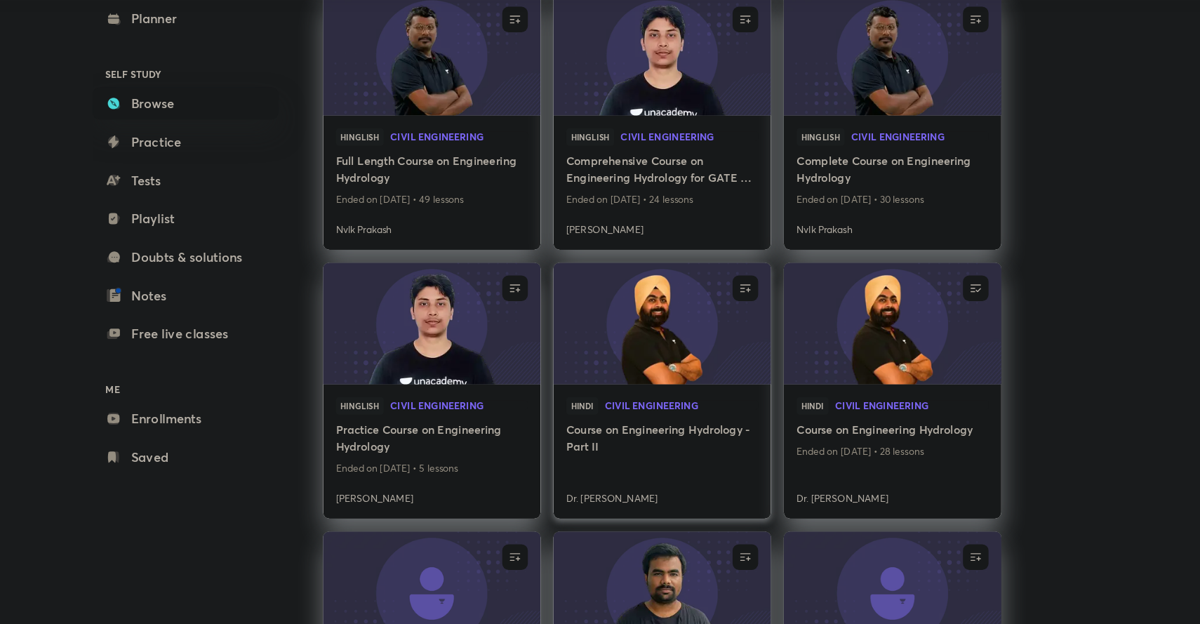
click at [680, 426] on div "Hindi Civil Engineering" at bounding box center [701, 435] width 168 height 21
click at [676, 451] on h4 "Course on Engineering Hydrology - Part II" at bounding box center [701, 462] width 168 height 32
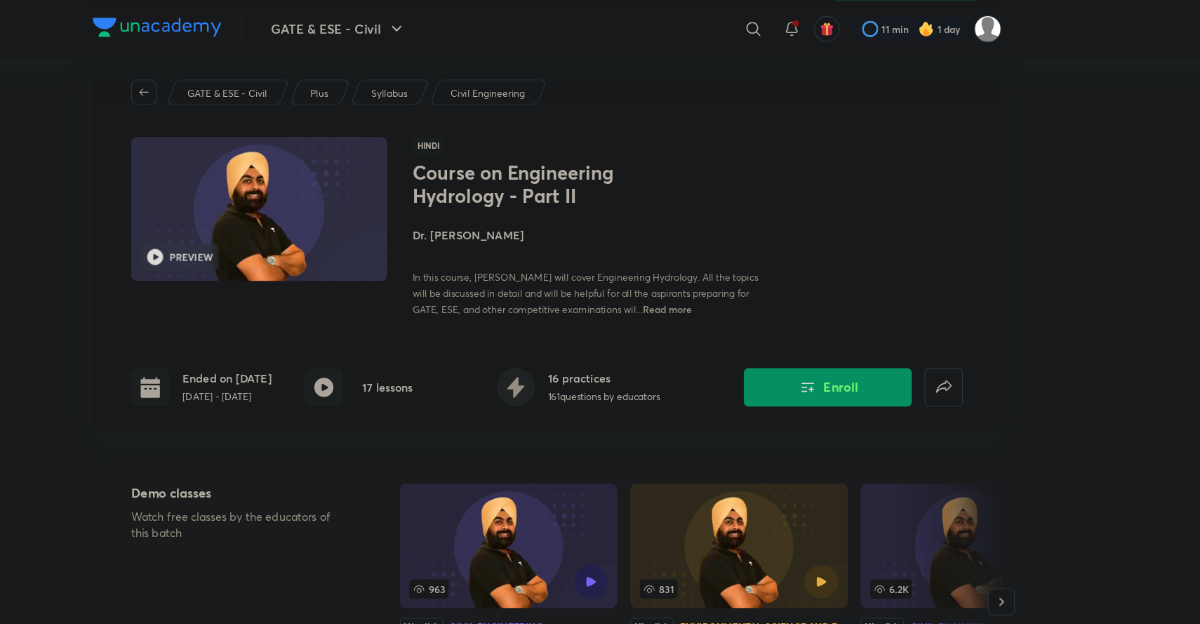
scroll to position [6, 0]
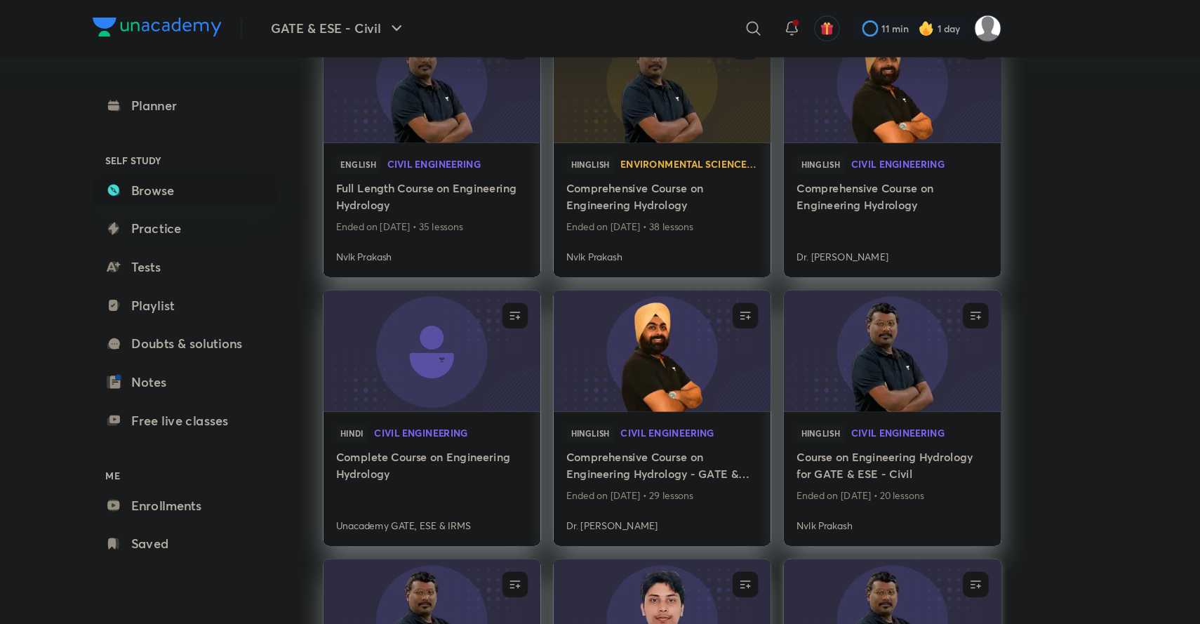
scroll to position [564, 0]
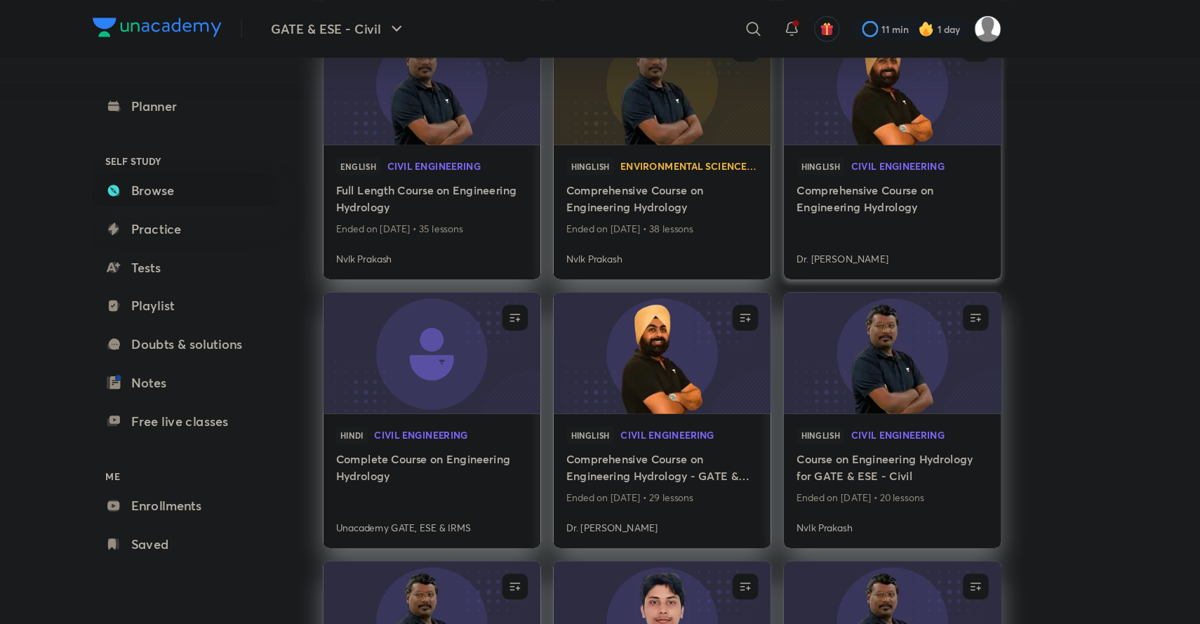
click at [885, 171] on h4 "Comprehensive Course on Engineering Hydrology" at bounding box center [903, 175] width 168 height 32
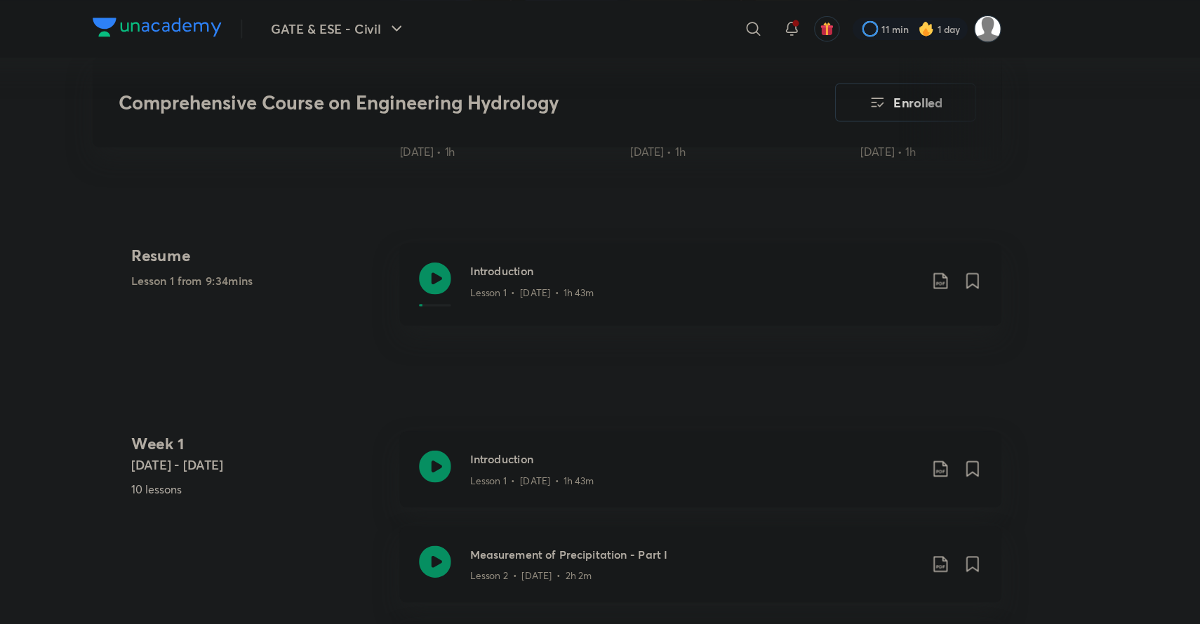
scroll to position [569, 0]
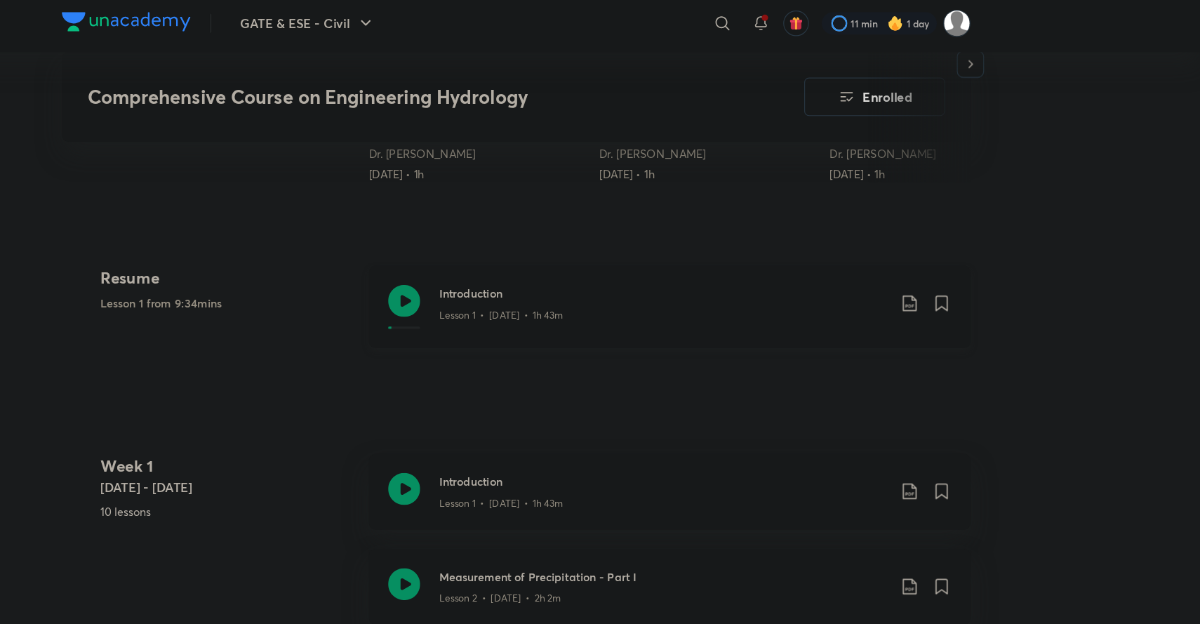
click at [567, 257] on h3 "Introduction" at bounding box center [729, 262] width 393 height 15
